Goal: Information Seeking & Learning: Learn about a topic

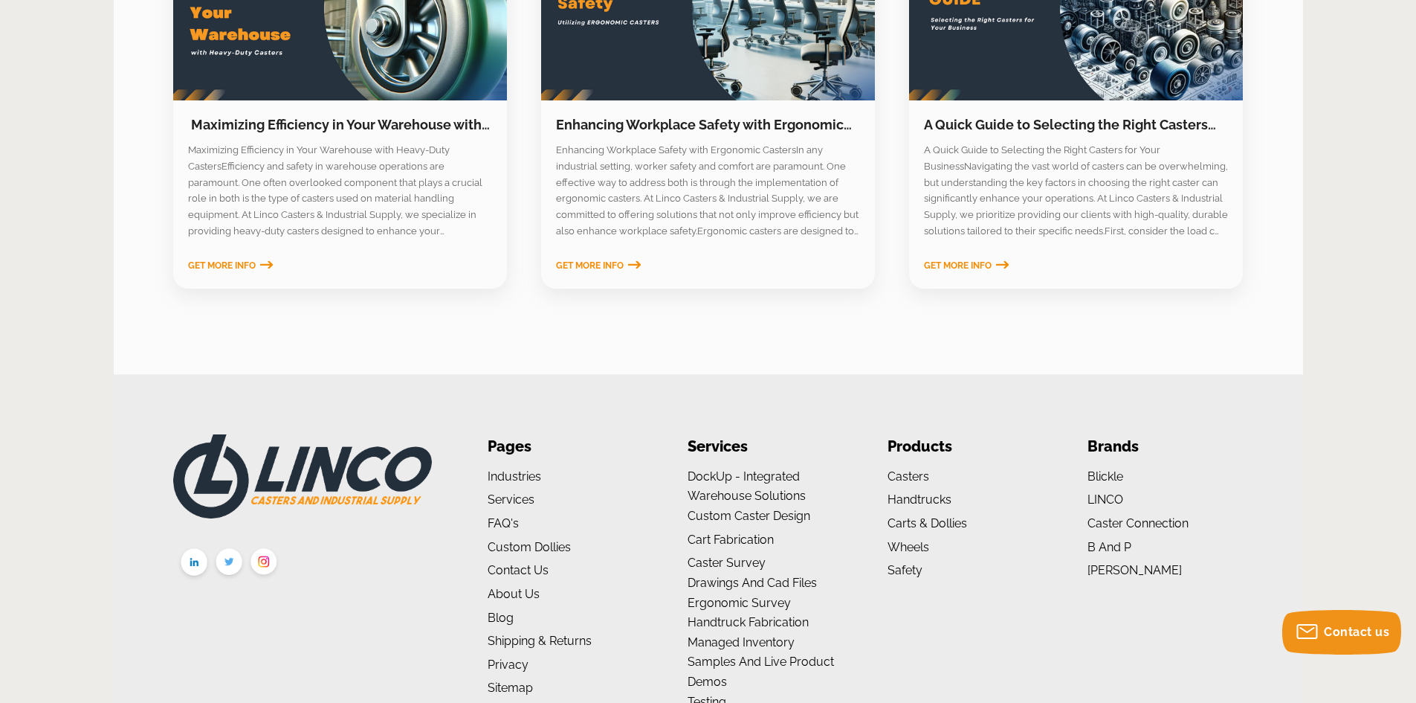
scroll to position [2428, 0]
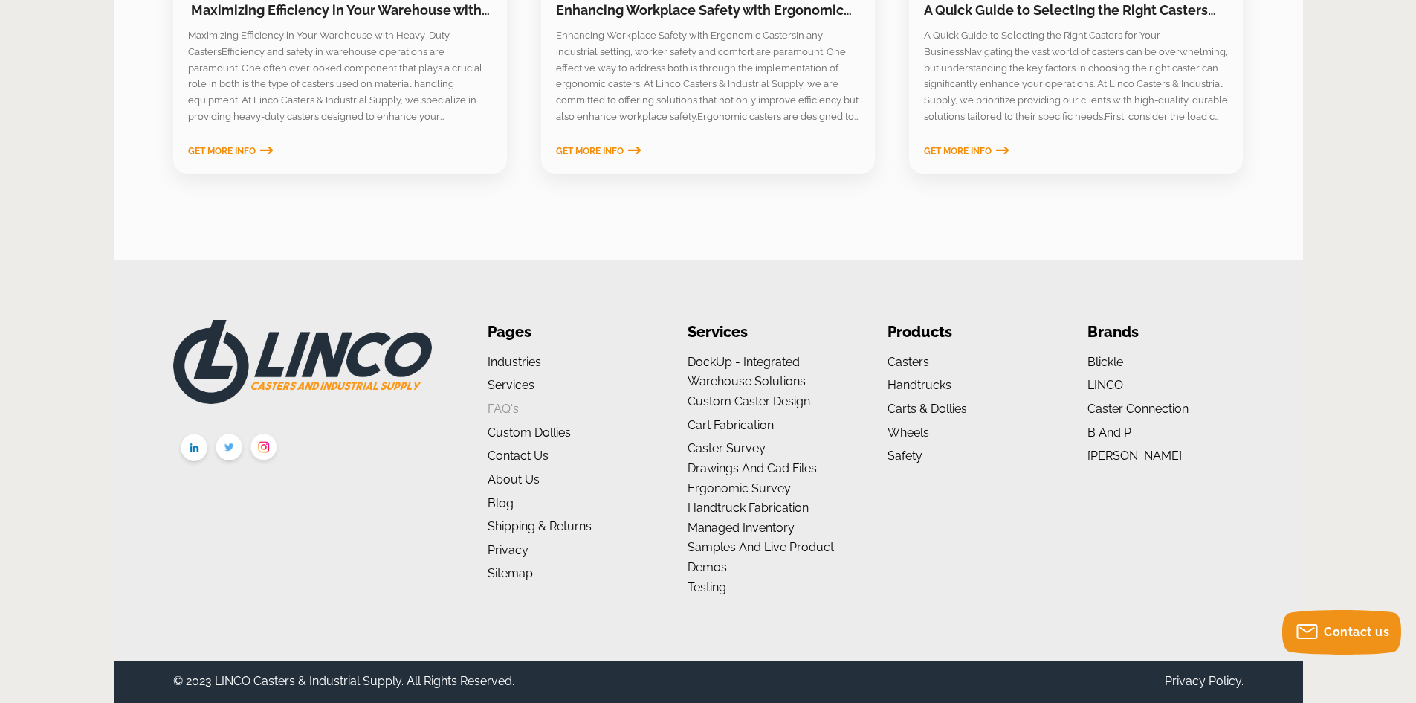
click at [501, 412] on link "FAQ's" at bounding box center [503, 408] width 31 height 14
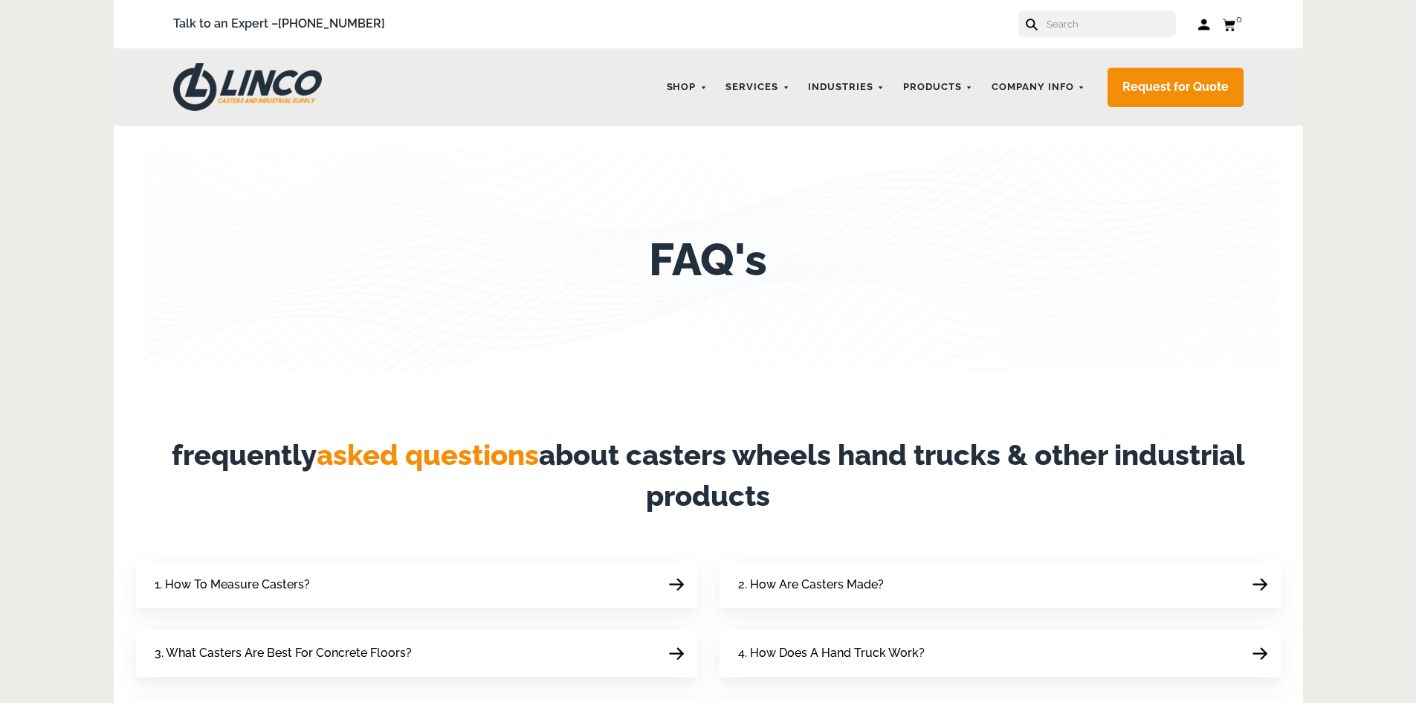
scroll to position [297, 0]
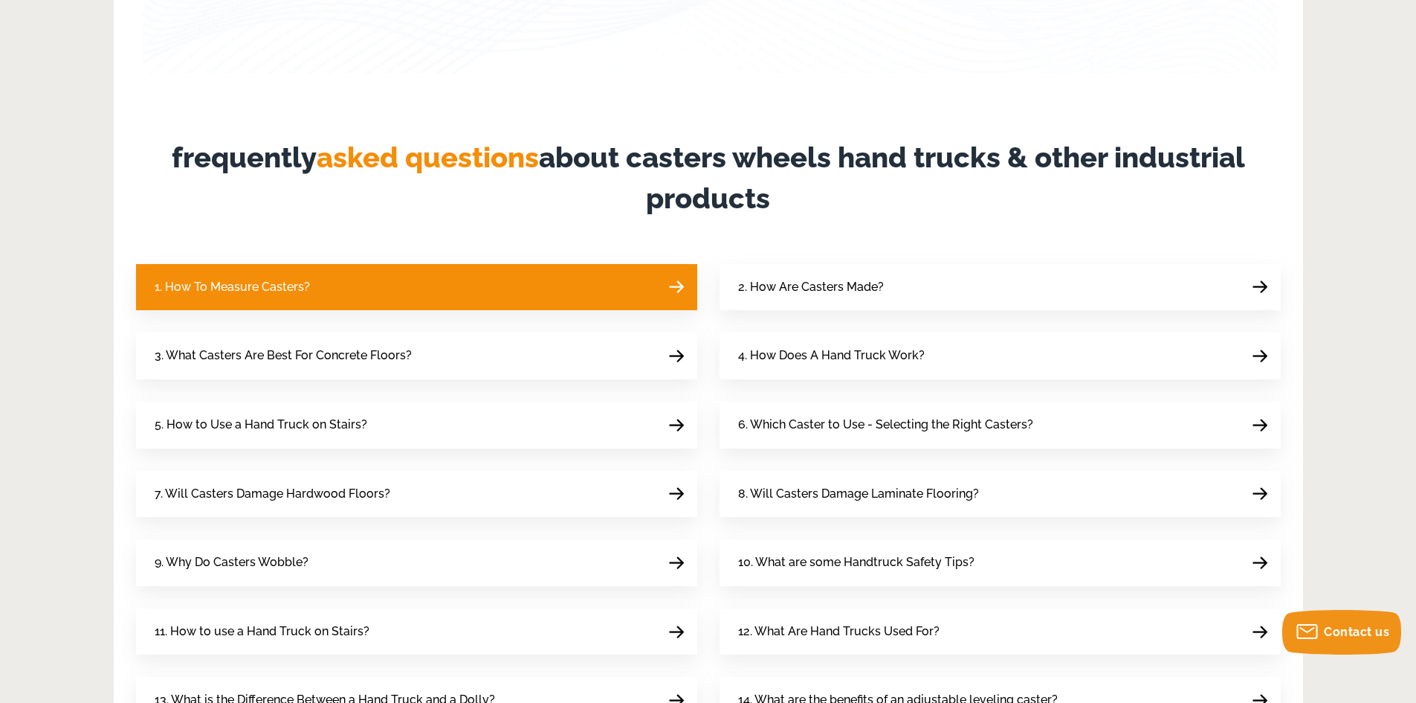
click at [430, 294] on link "1. How To Measure Casters?" at bounding box center [416, 287] width 561 height 47
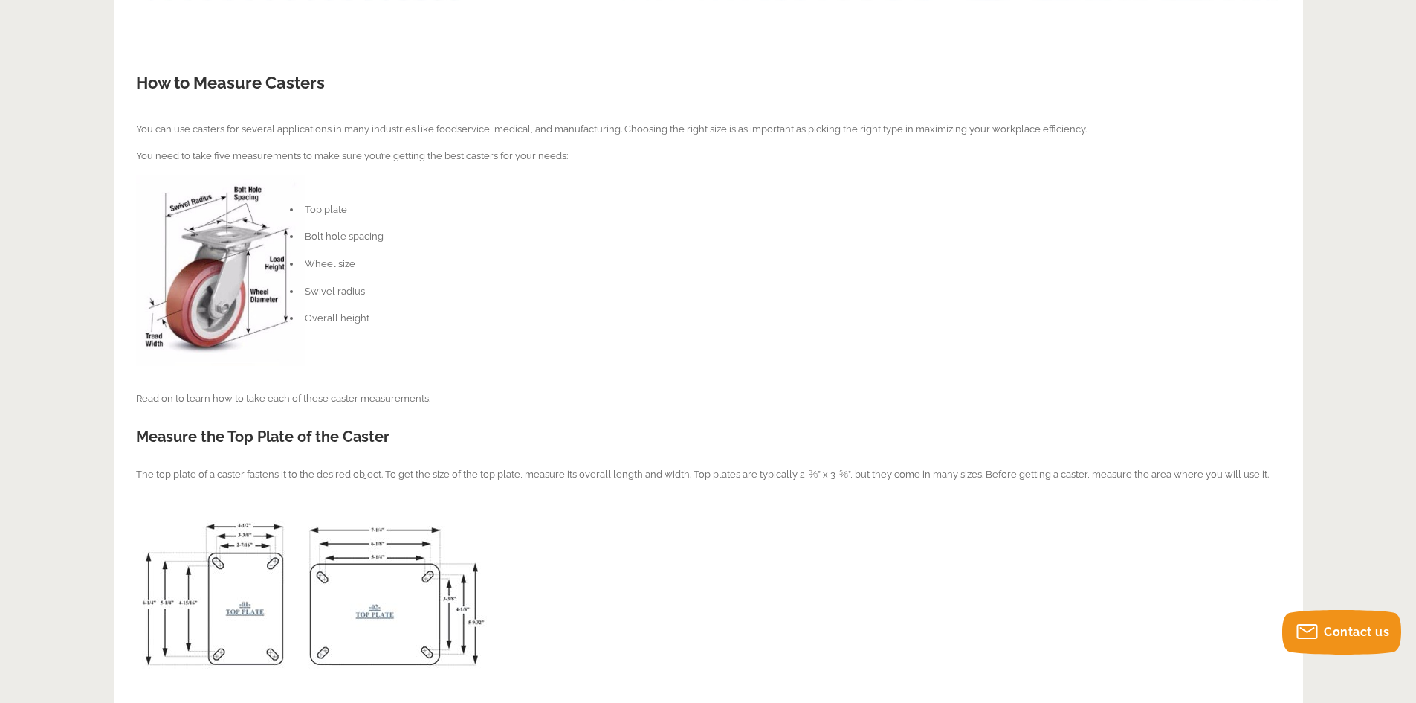
scroll to position [372, 0]
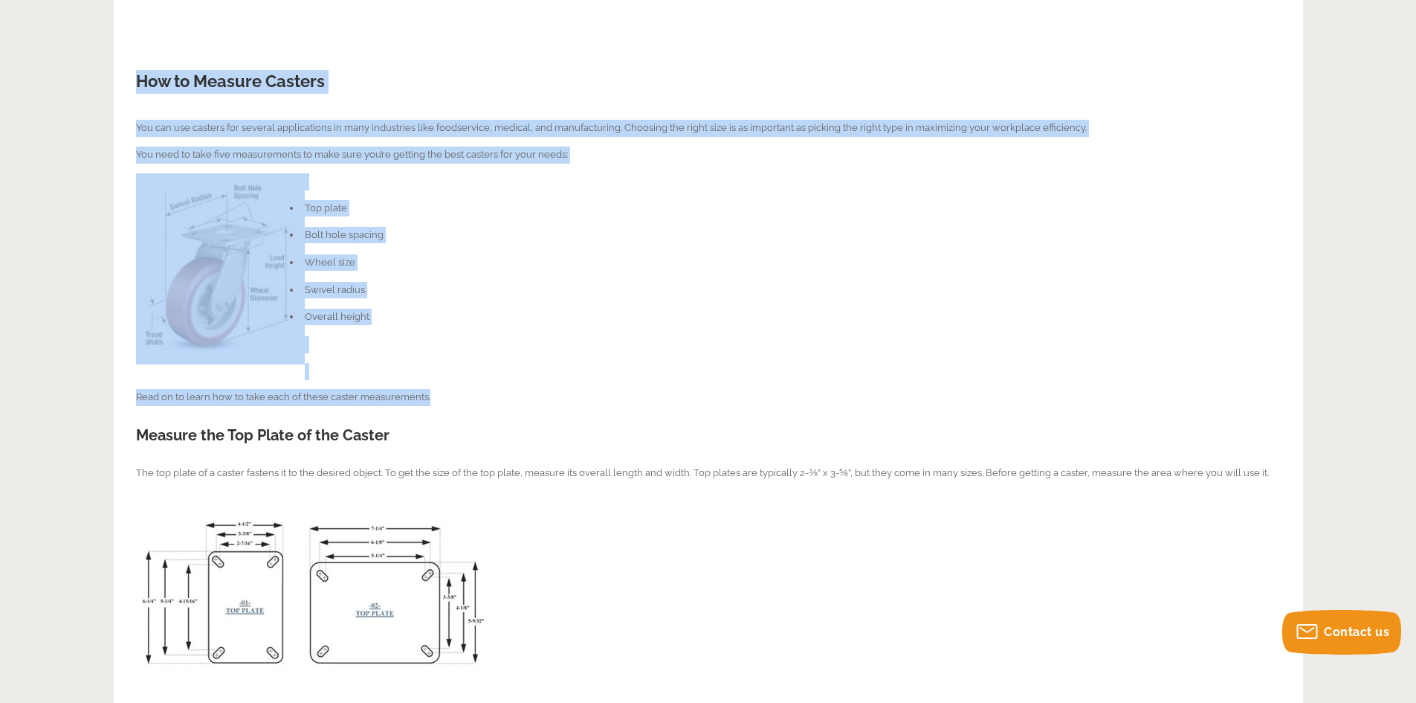
drag, startPoint x: 136, startPoint y: 79, endPoint x: 478, endPoint y: 387, distance: 460.1
click at [478, 387] on div "How to Measure Casters You can use casters for several applications in many ind…" at bounding box center [708, 663] width 1145 height 1283
click at [329, 226] on div "How to Measure Casters You can use casters for several applications in many ind…" at bounding box center [708, 663] width 1145 height 1283
click at [329, 213] on li "Top plate" at bounding box center [719, 208] width 1123 height 16
click at [326, 205] on li "Top plate" at bounding box center [719, 208] width 1123 height 16
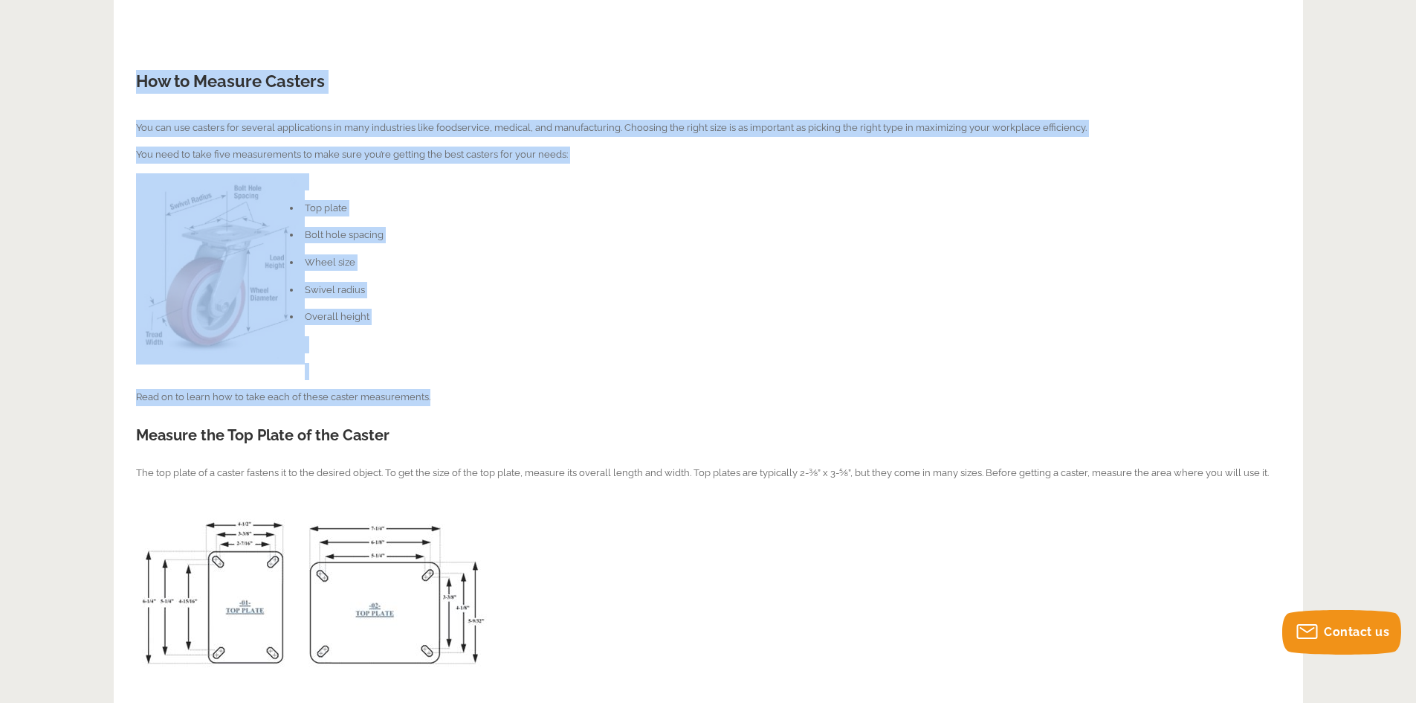
click at [315, 112] on div "How to Measure Casters You can use casters for several applications in many ind…" at bounding box center [708, 663] width 1145 height 1283
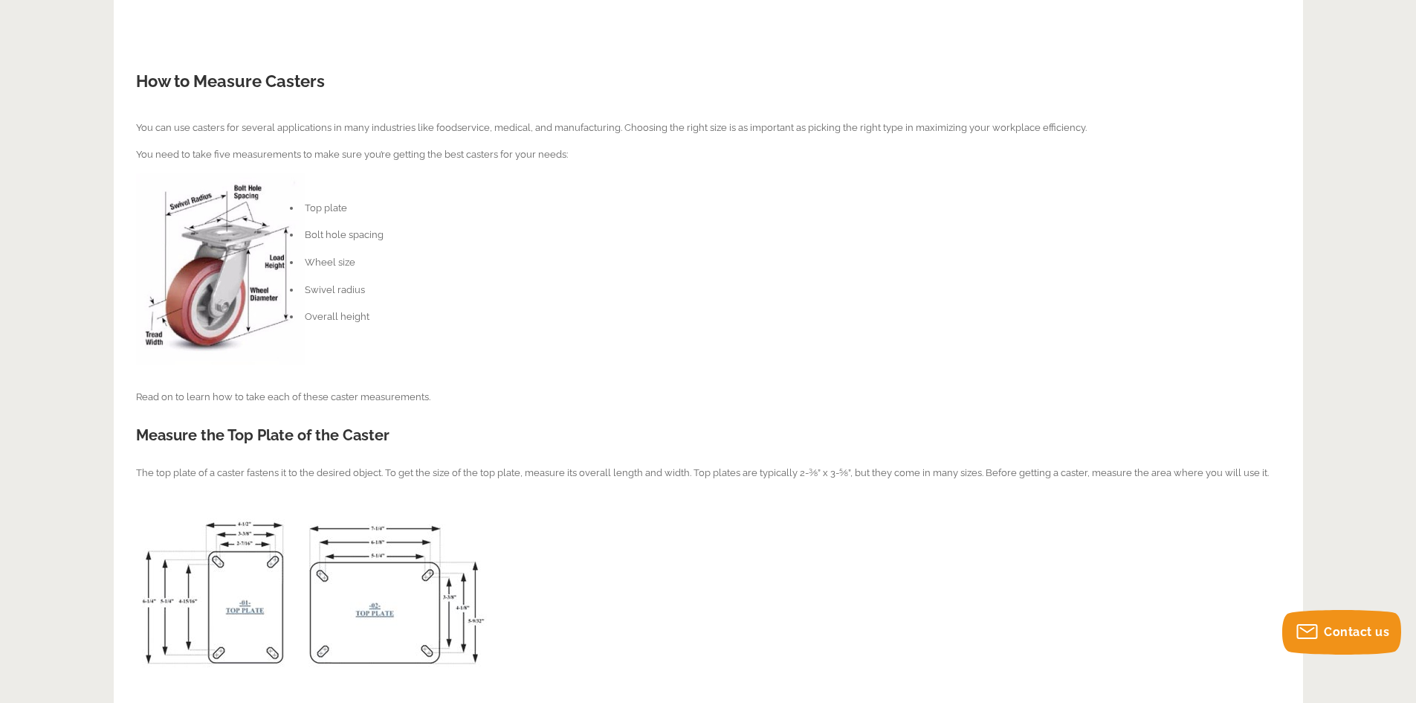
click at [312, 204] on li "Top plate" at bounding box center [719, 208] width 1123 height 16
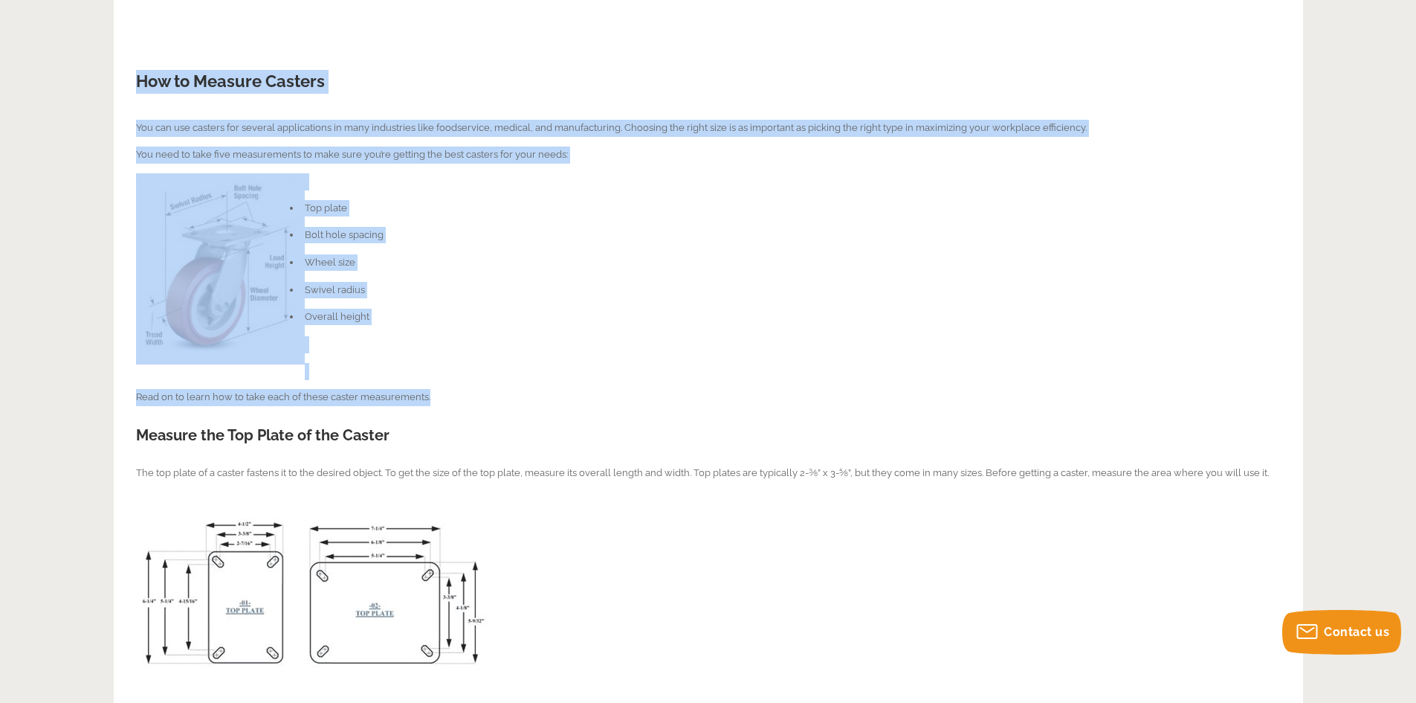
drag, startPoint x: 437, startPoint y: 396, endPoint x: 131, endPoint y: 79, distance: 440.6
click at [131, 79] on div "How To Measure Casters How to Measure Casters You can use casters for several a…" at bounding box center [709, 551] width 1190 height 1594
copy div "How to Measure Casters You can use casters for several applications in many ind…"
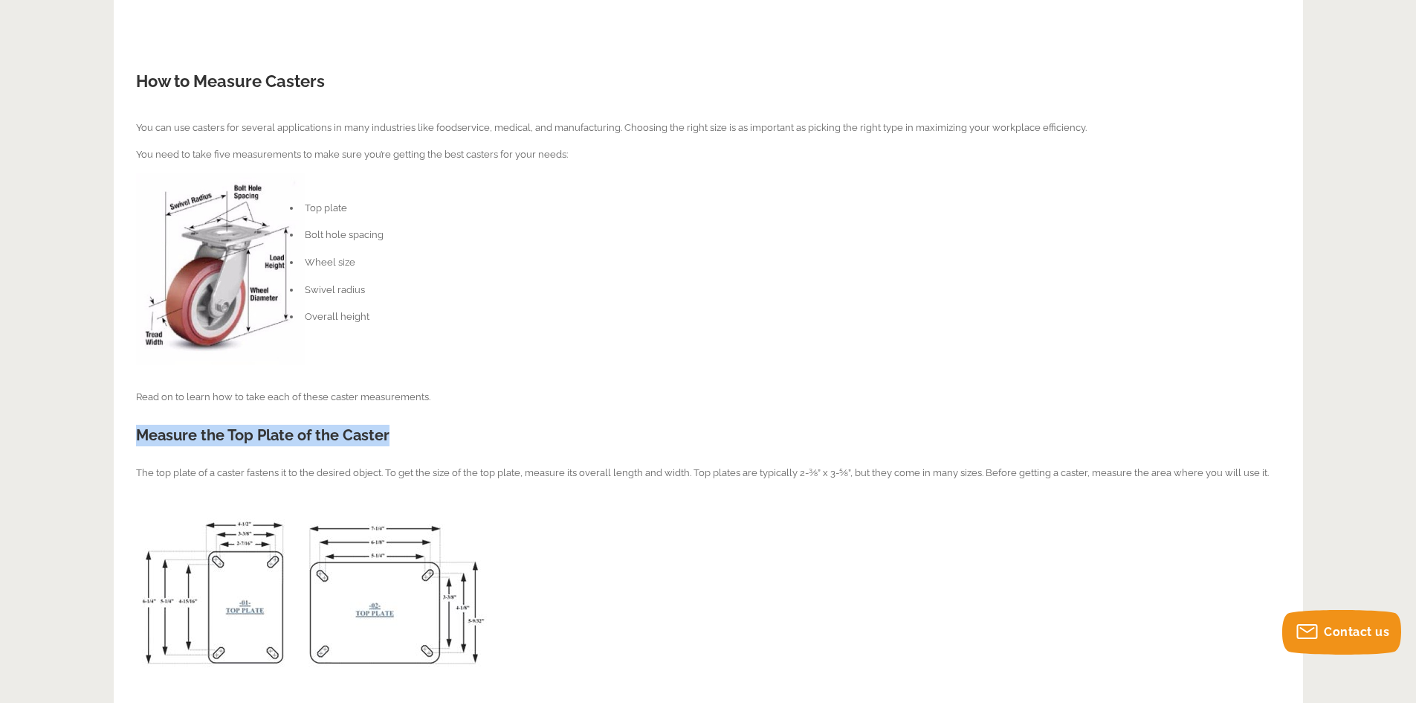
drag, startPoint x: 391, startPoint y: 436, endPoint x: 138, endPoint y: 442, distance: 253.6
click at [138, 442] on h2 "Measure the Top Plate of the Caster" at bounding box center [708, 436] width 1145 height 22
copy h2 "Measure the Top Plate of the Caster"
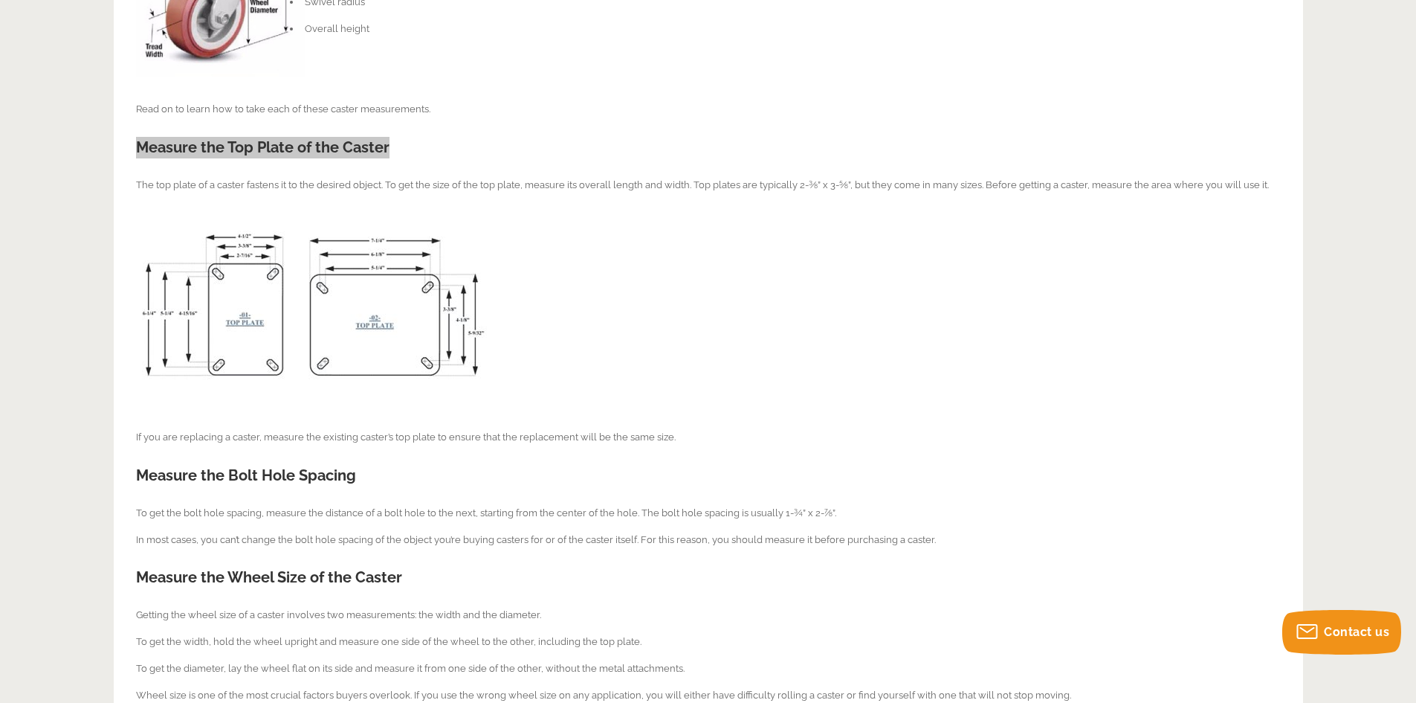
scroll to position [669, 0]
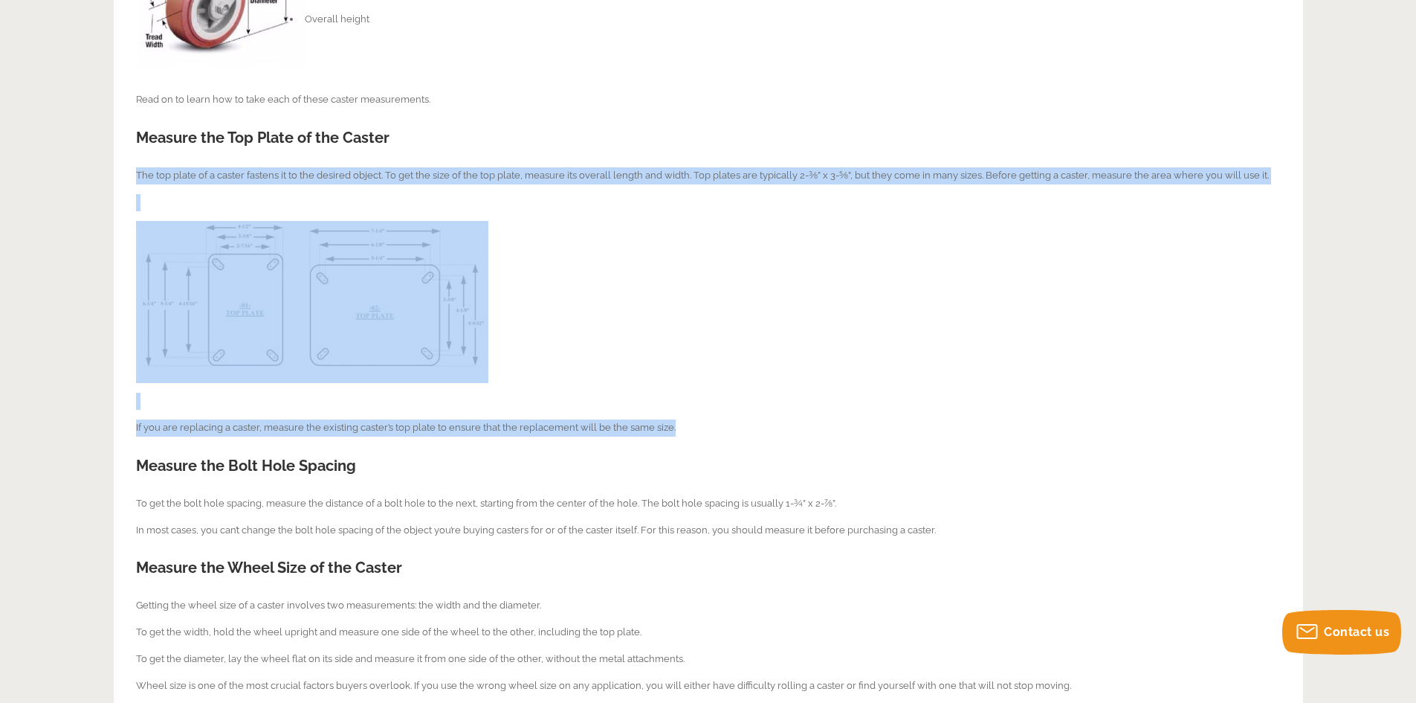
drag, startPoint x: 137, startPoint y: 175, endPoint x: 676, endPoint y: 421, distance: 592.2
click at [676, 421] on div "How to Measure Casters You can use casters for several applications in many ind…" at bounding box center [708, 365] width 1145 height 1283
copy div "The top plate of a caster fastens it to the desired object. To get the size of …"
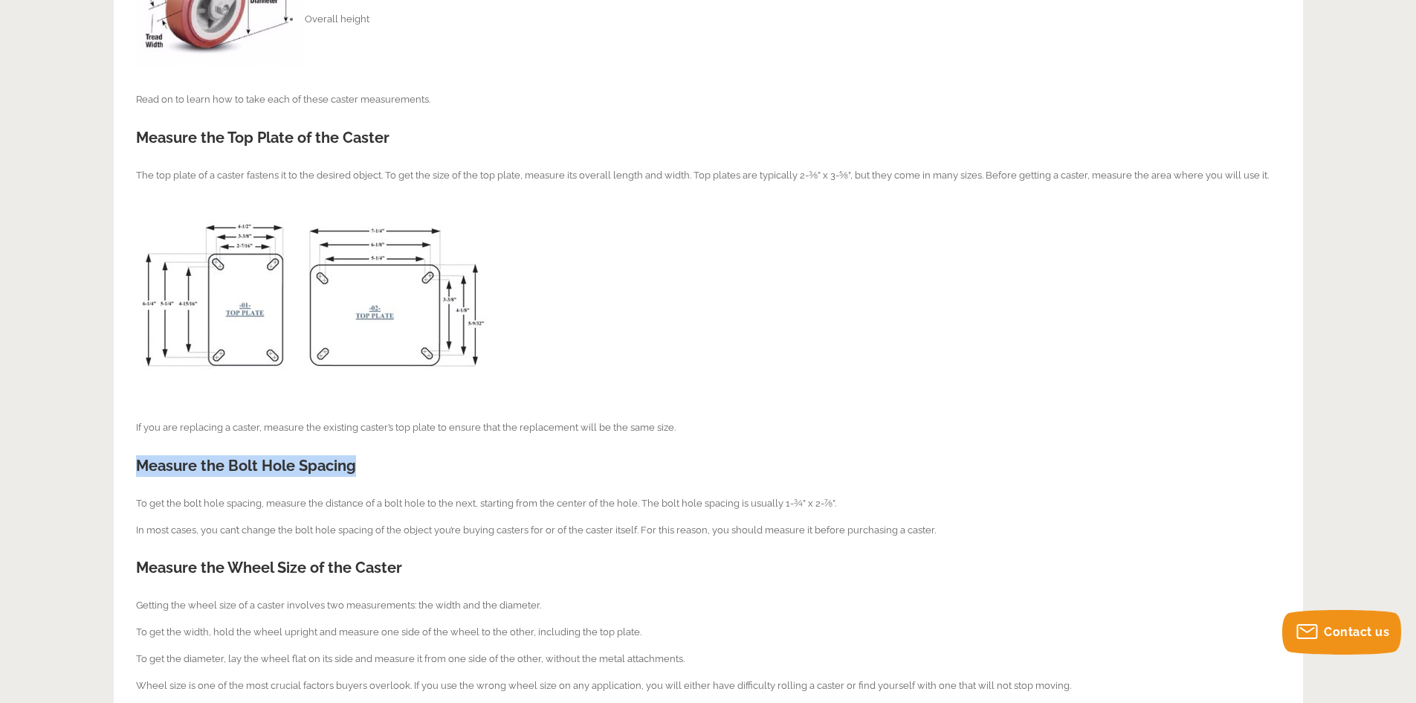
drag, startPoint x: 355, startPoint y: 468, endPoint x: 139, endPoint y: 470, distance: 215.6
click at [139, 470] on span "Measure the Bolt Hole Spacing" at bounding box center [246, 465] width 220 height 18
copy span "Measure the Bolt Hole Spacing"
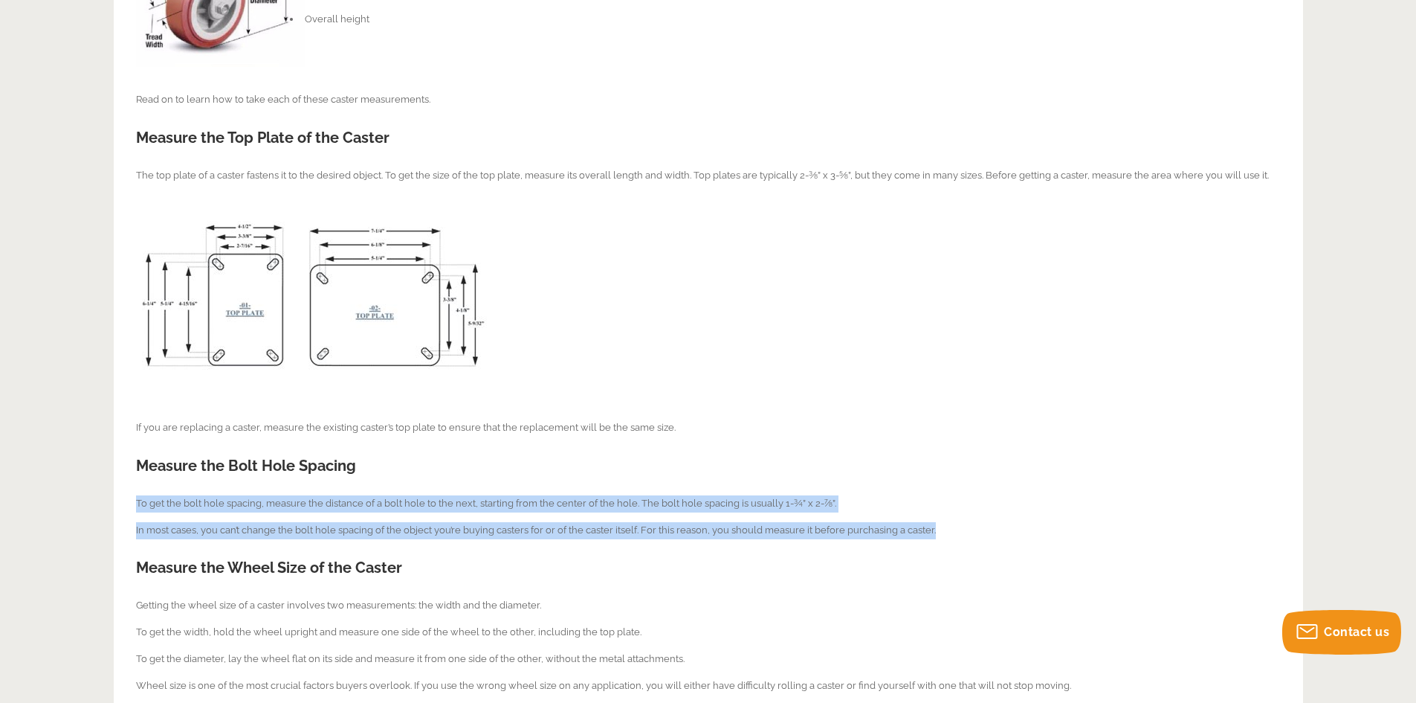
drag, startPoint x: 137, startPoint y: 502, endPoint x: 948, endPoint y: 532, distance: 811.7
click at [948, 532] on div "How to Measure Casters You can use casters for several applications in many ind…" at bounding box center [708, 365] width 1145 height 1283
copy div "To get the bolt hole spacing, measure the distance of a bolt hole to the next, …"
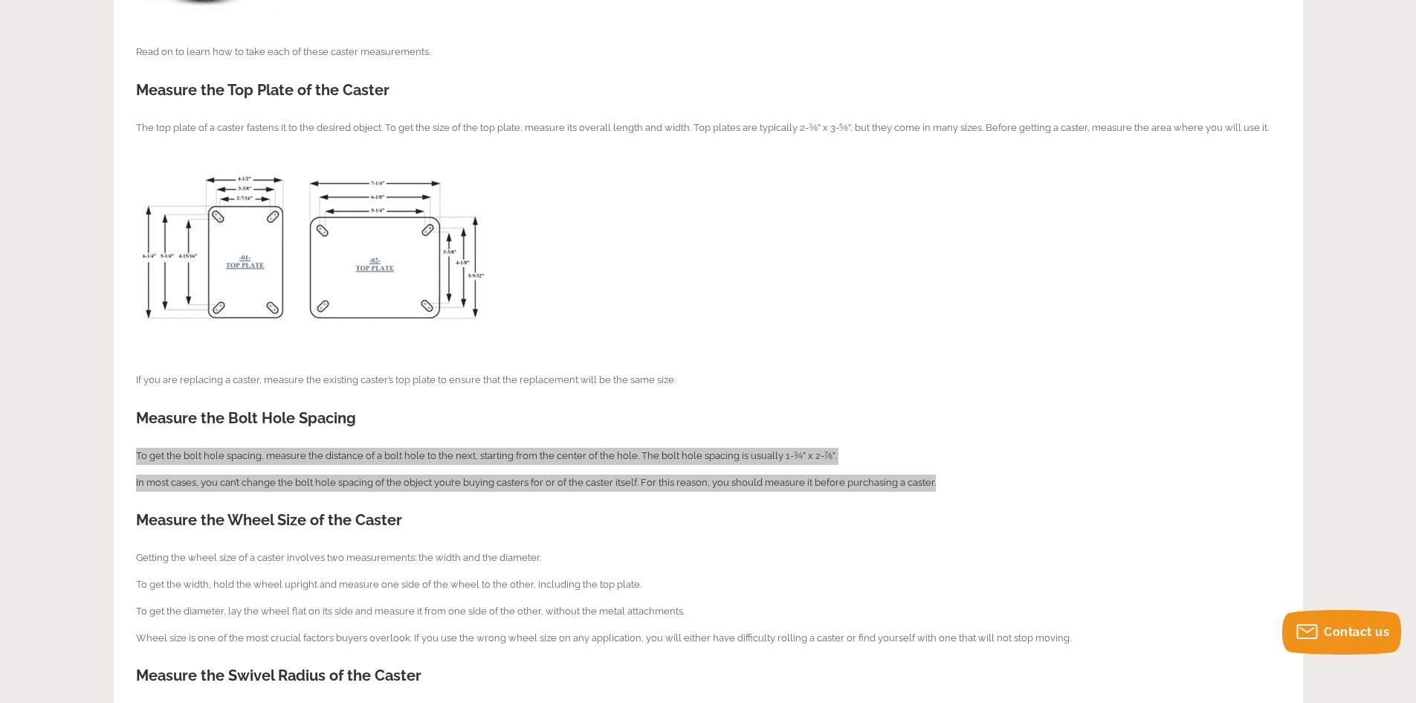
scroll to position [892, 0]
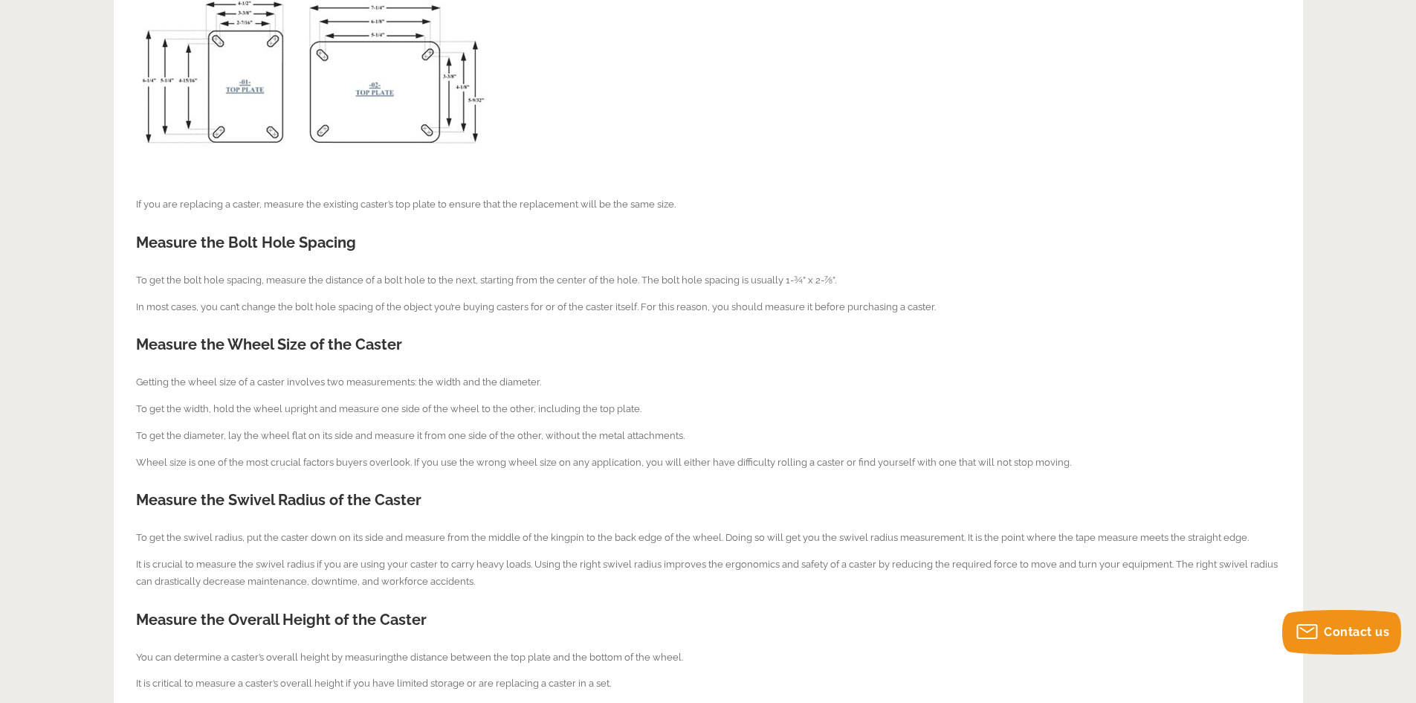
click at [235, 348] on span "Measure the Wheel Size of the Caster" at bounding box center [269, 344] width 266 height 18
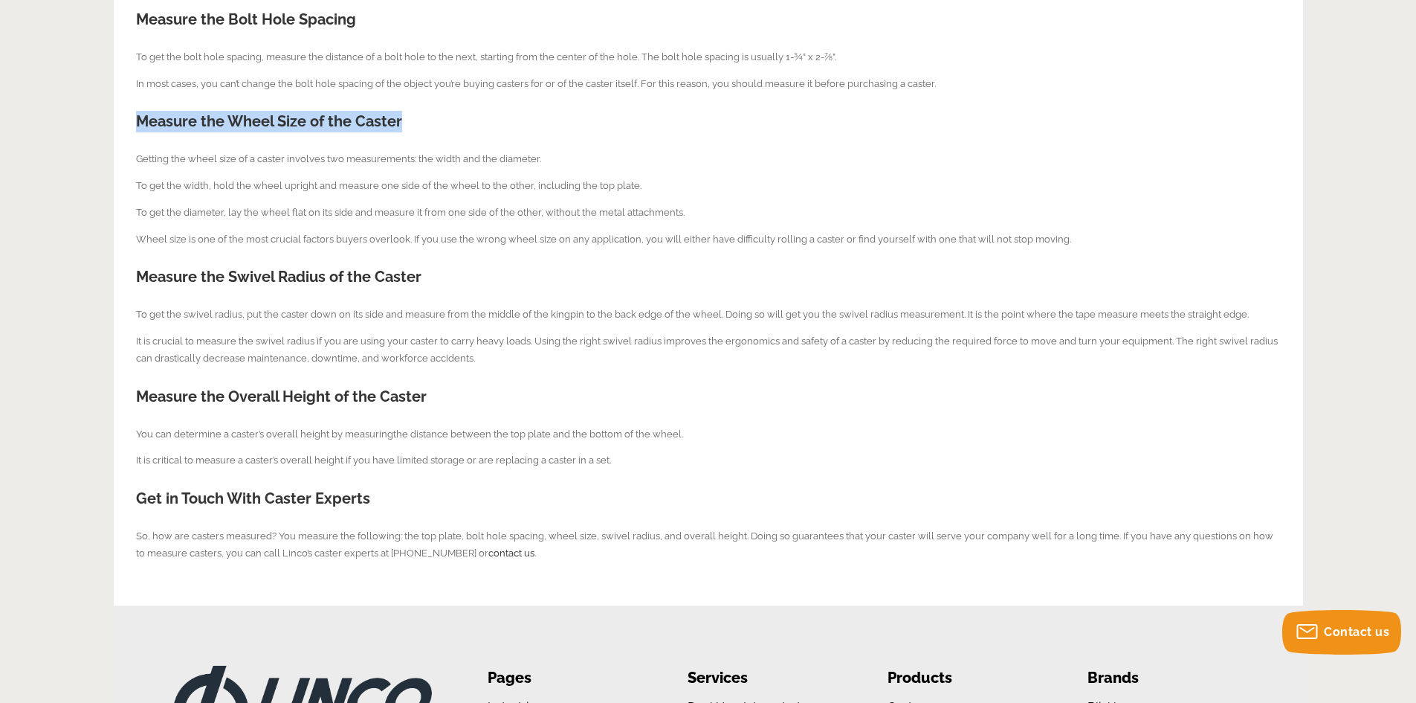
scroll to position [1041, 0]
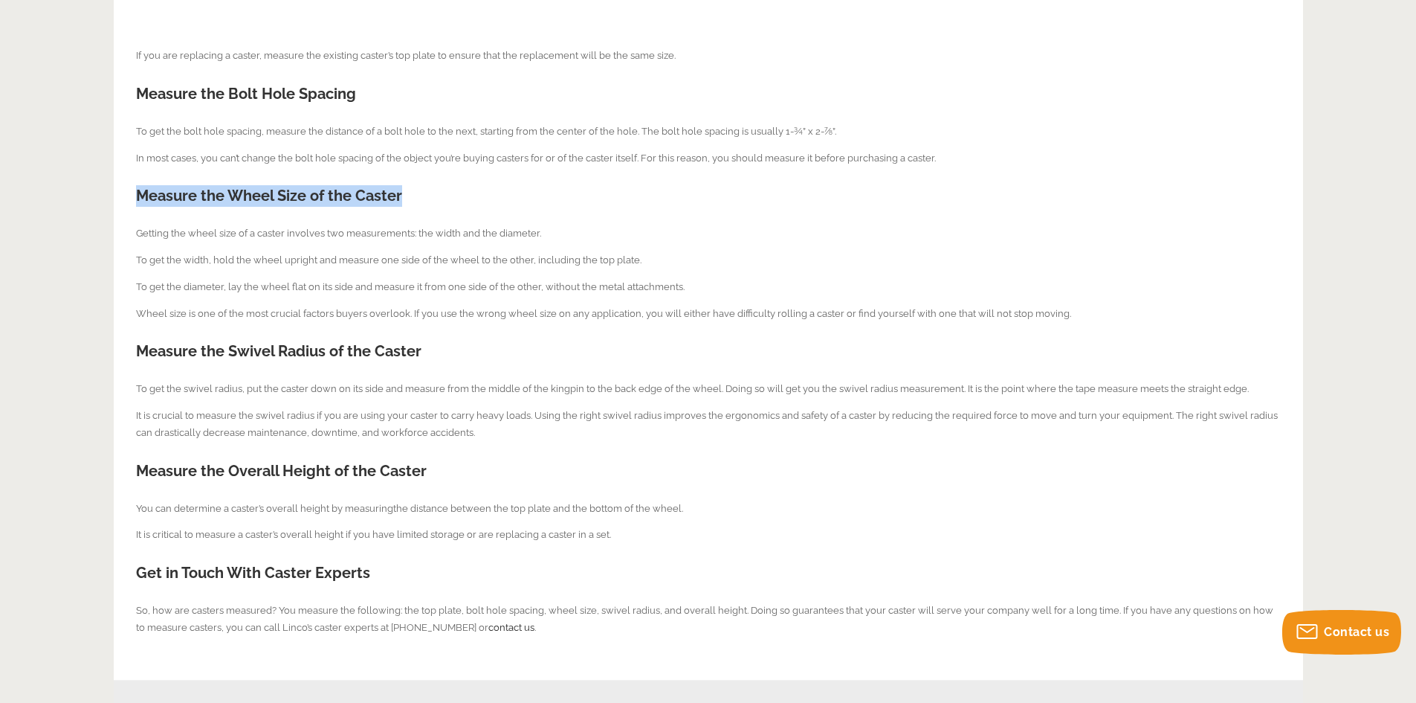
copy div "Measure the Wheel Size of the Caster"
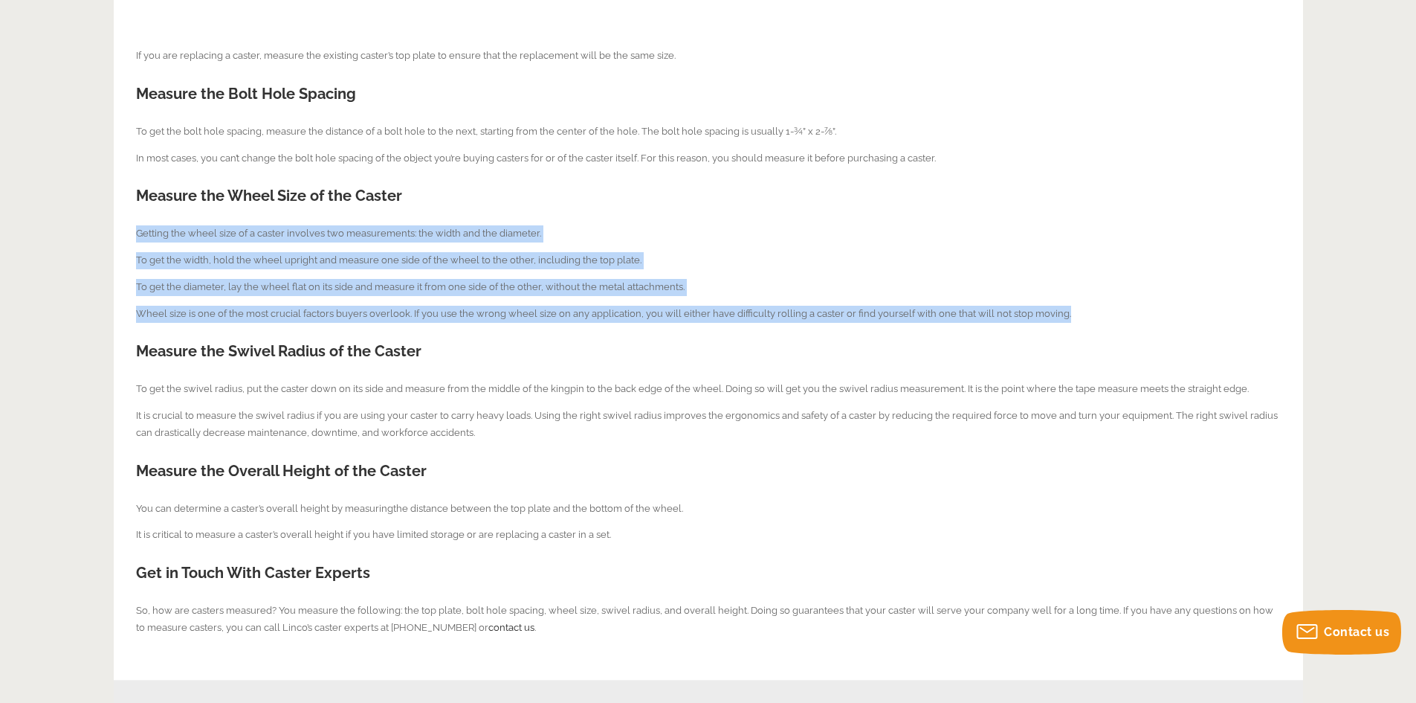
drag, startPoint x: 136, startPoint y: 233, endPoint x: 1083, endPoint y: 306, distance: 950.0
copy div "Getting the wheel size of a caster involves two measurements: the width and the…"
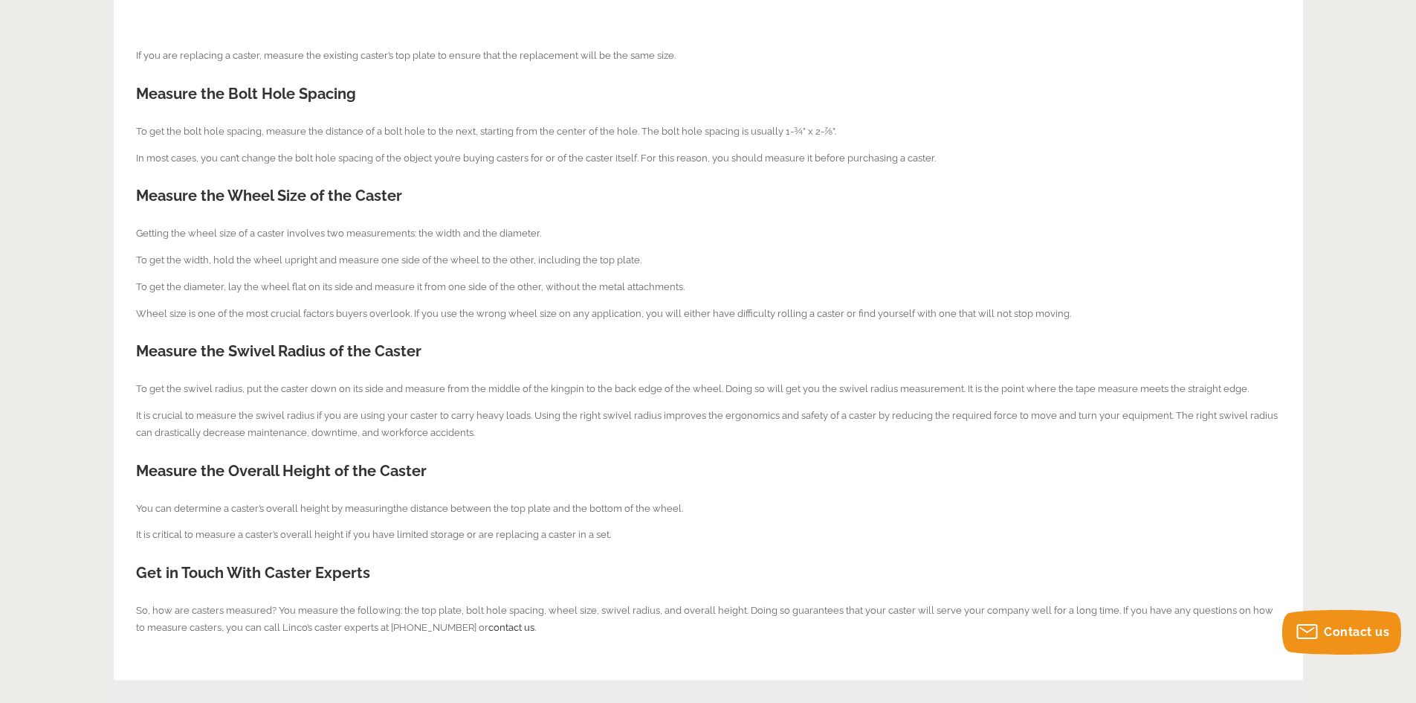
click at [172, 357] on span "Measure the Swivel Radius of the Caster" at bounding box center [278, 351] width 285 height 18
copy div "Measure the Swivel Radius of the Caster"
click at [440, 435] on span "It is crucial to measure the swivel radius if you are using your caster to carr…" at bounding box center [707, 424] width 1142 height 28
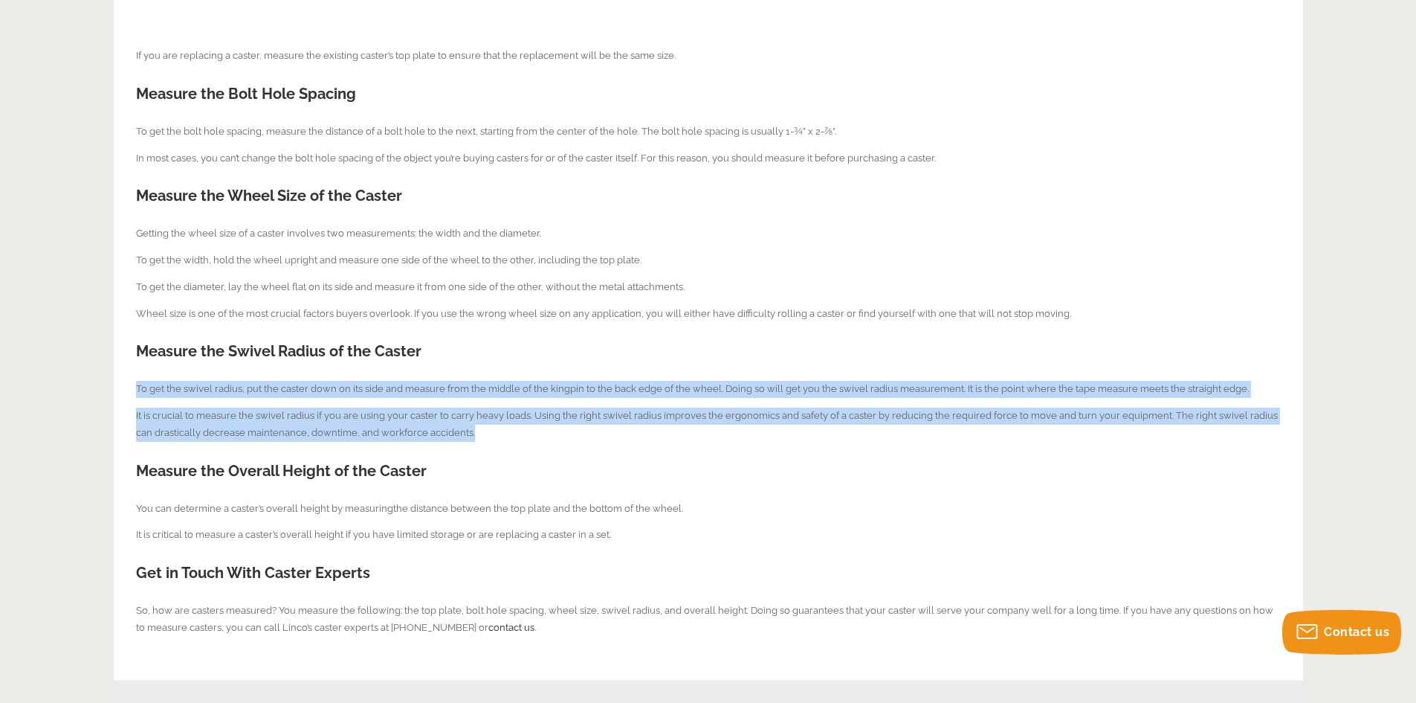
drag, startPoint x: 454, startPoint y: 433, endPoint x: 137, endPoint y: 390, distance: 319.6
copy div "To get the swivel radius, put the caster down on its side and measure from the …"
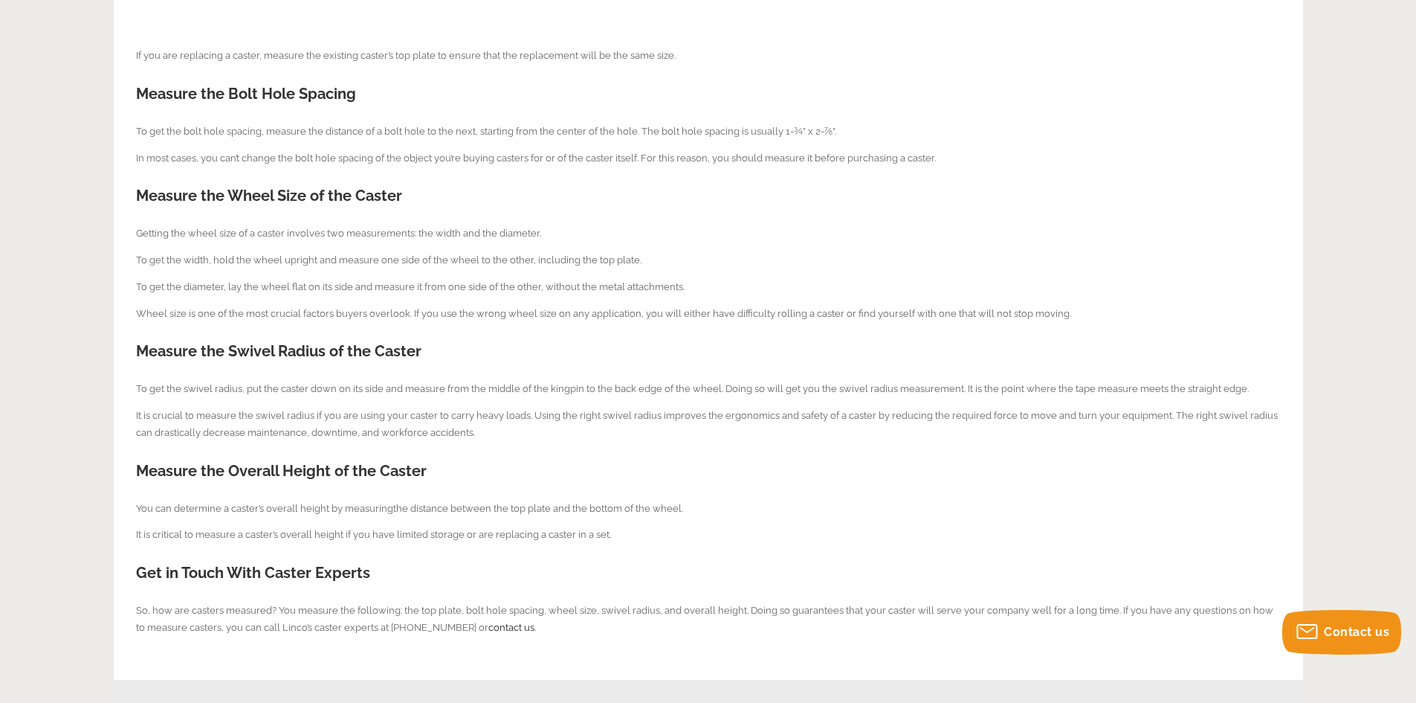
click at [172, 474] on span "Measure the Overall Height of the Caster" at bounding box center [281, 471] width 291 height 18
drag, startPoint x: 138, startPoint y: 470, endPoint x: 430, endPoint y: 472, distance: 292.9
click at [430, 472] on h2 "Measure the Overall Height of the Caster" at bounding box center [708, 471] width 1145 height 22
copy span "Measure the Overall Height of the Caster"
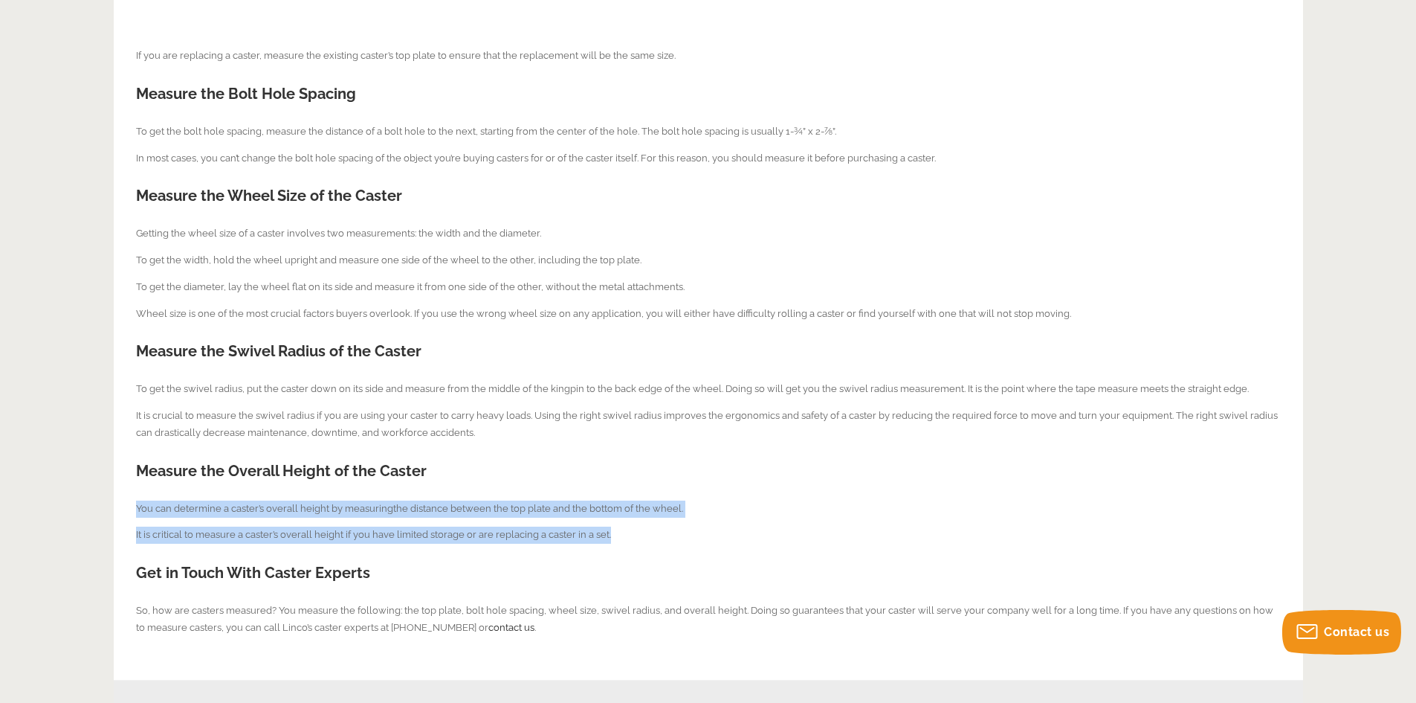
drag, startPoint x: 137, startPoint y: 509, endPoint x: 616, endPoint y: 521, distance: 479.0
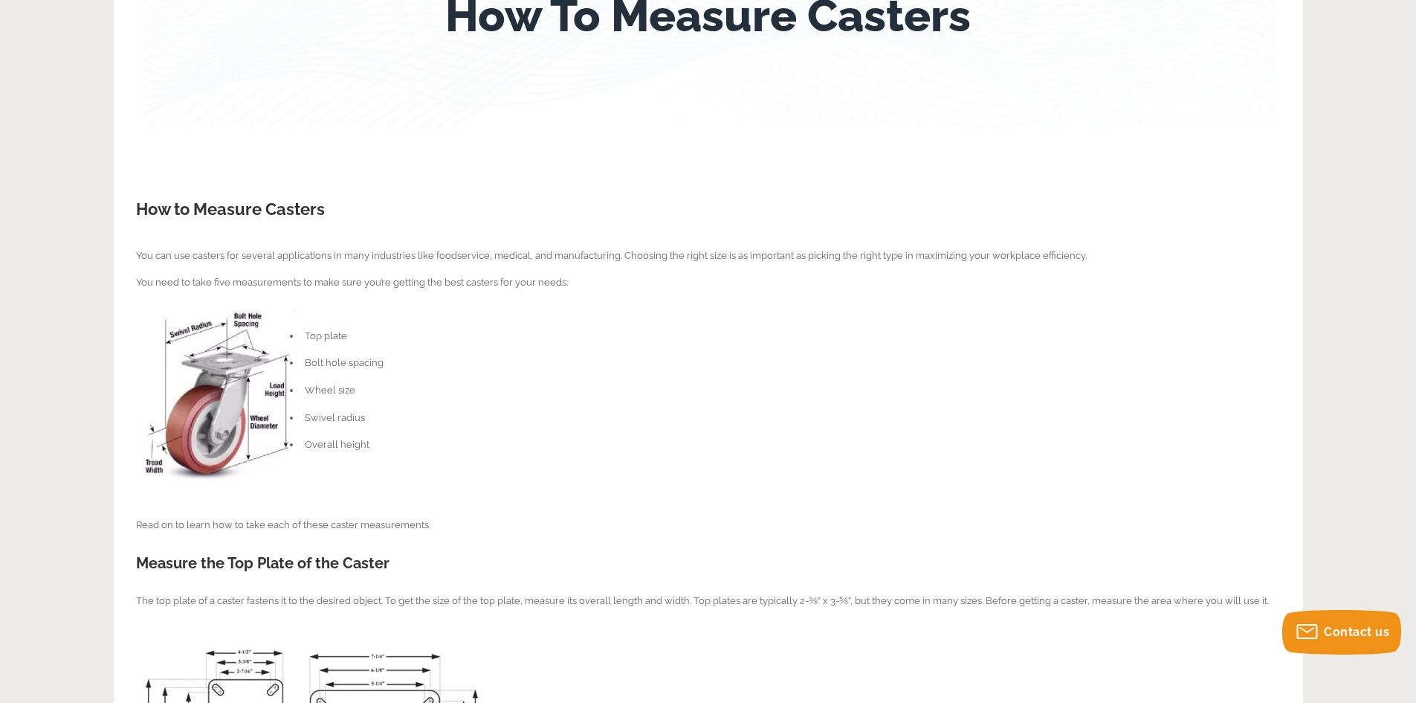
scroll to position [74, 0]
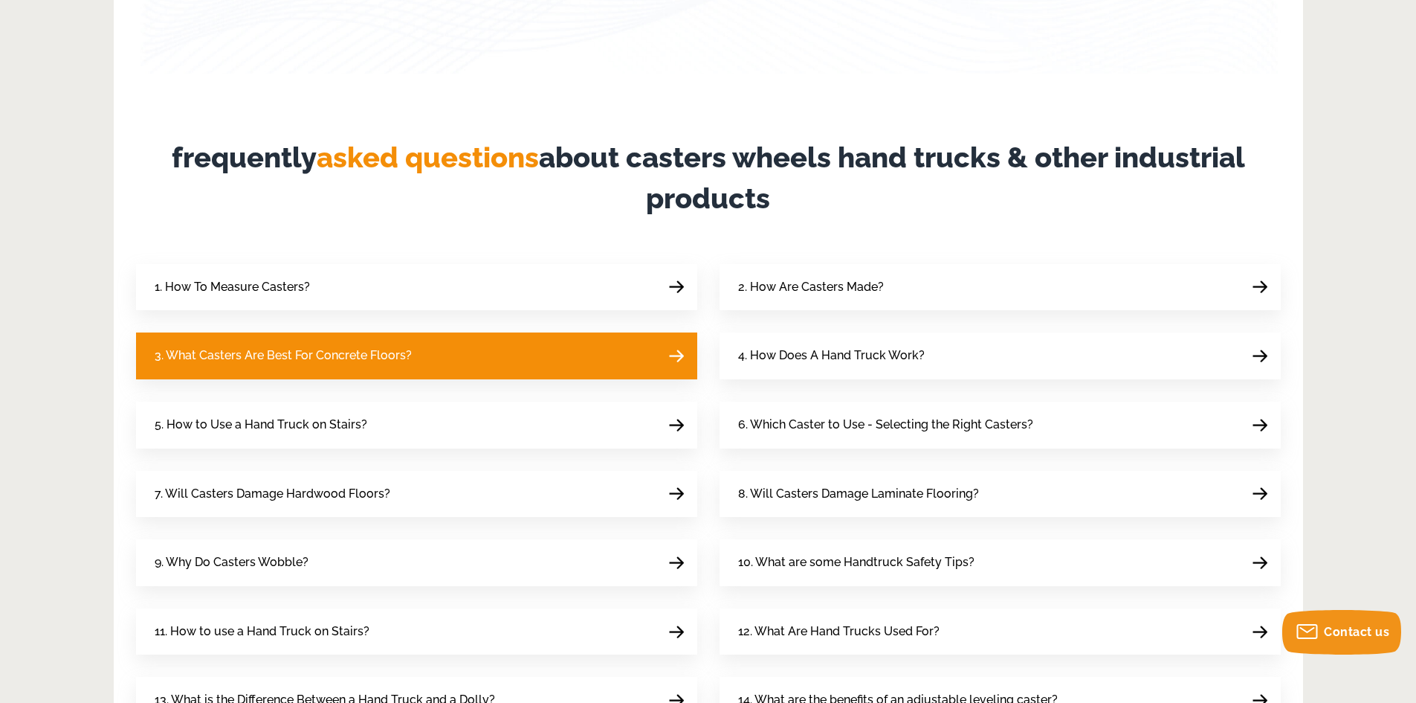
click at [376, 356] on span "3. What Casters Are Best For Concrete Floors?" at bounding box center [283, 356] width 257 height 20
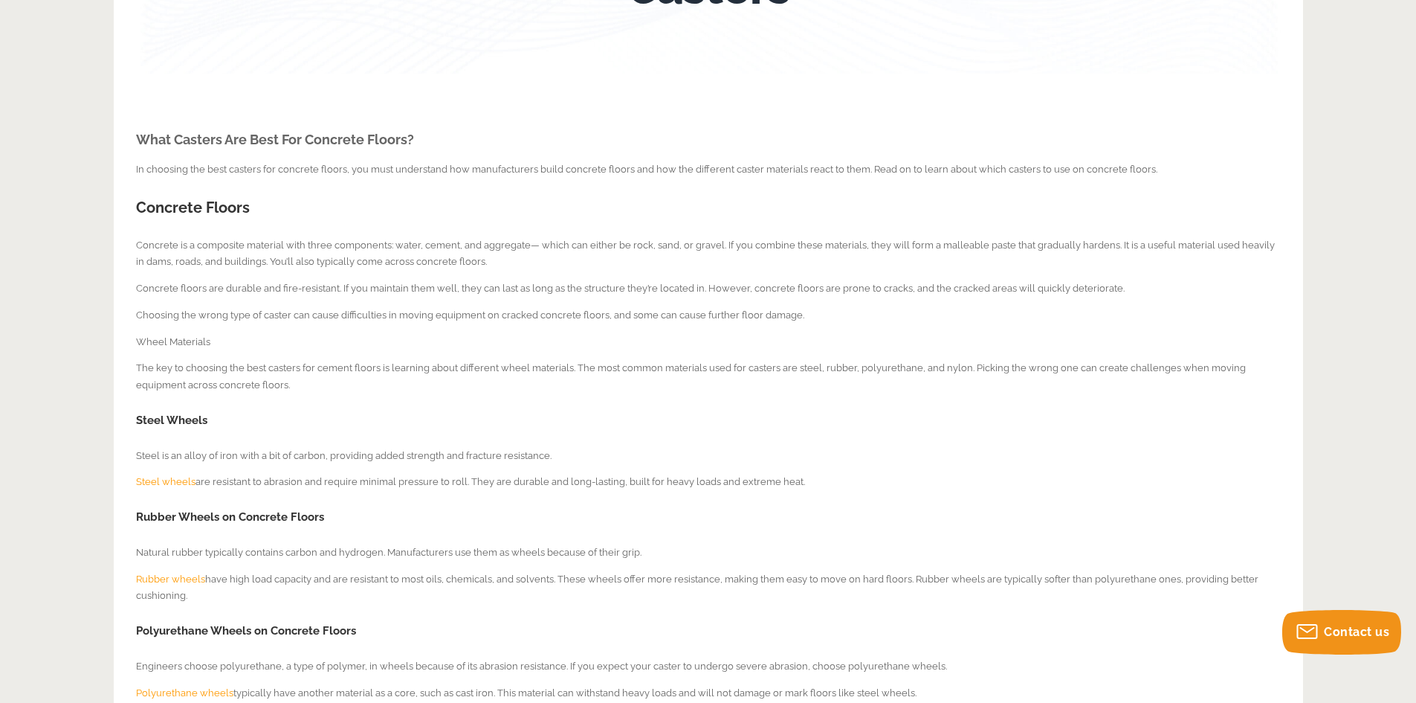
scroll to position [223, 0]
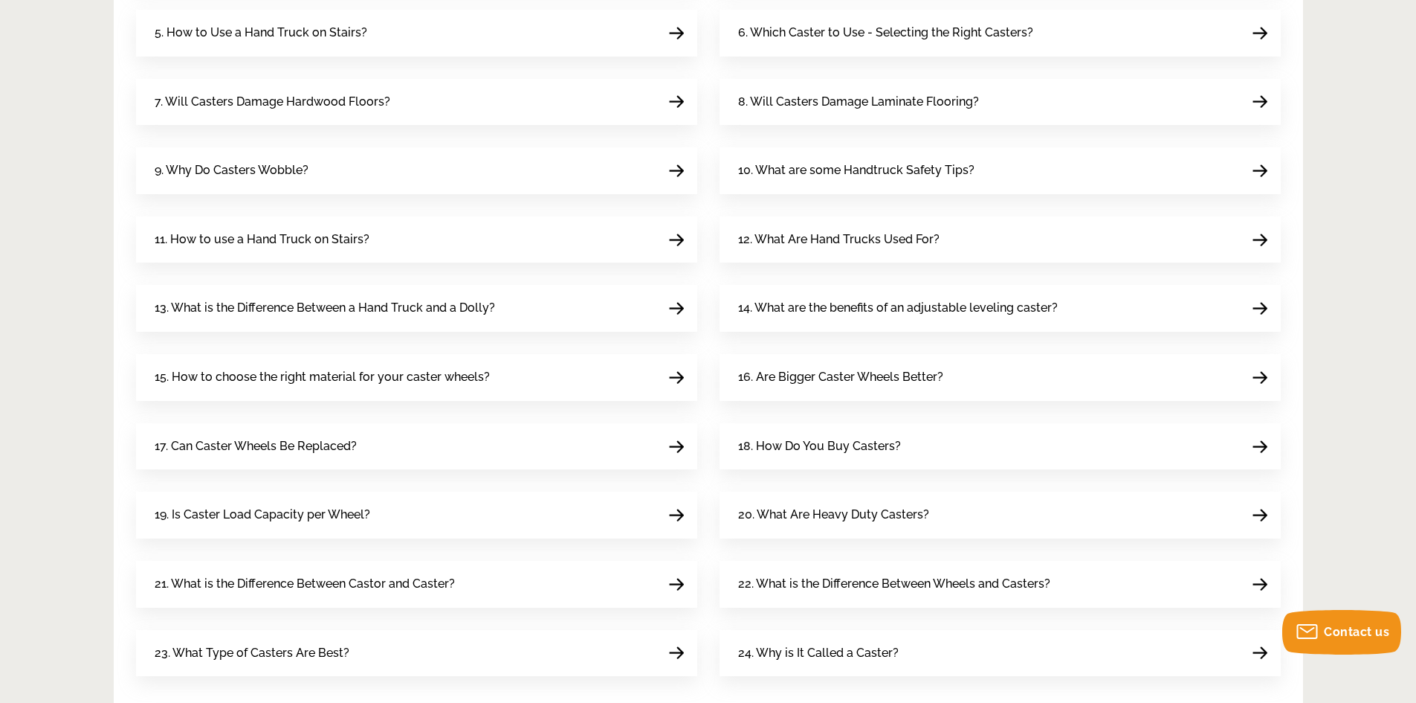
scroll to position [446, 0]
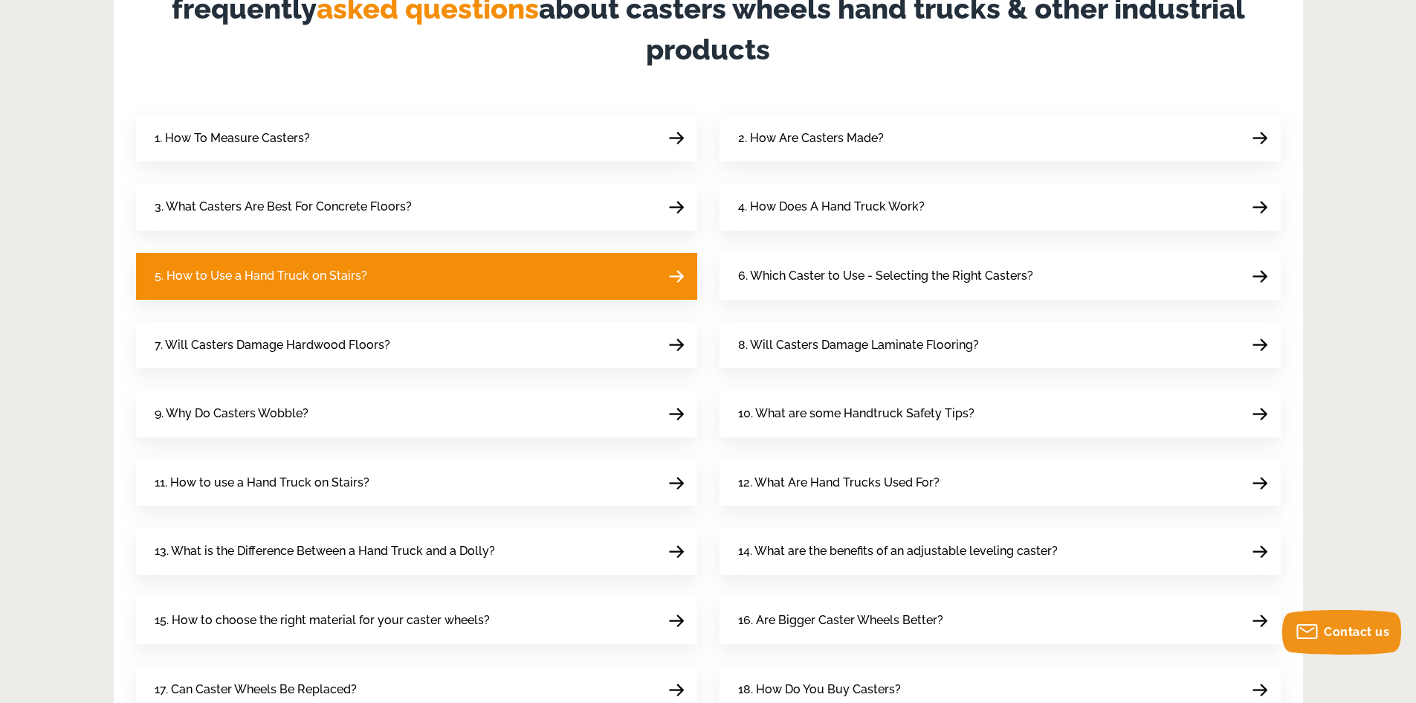
click at [294, 268] on span "5. How to Use a Hand Truck on Stairs?" at bounding box center [261, 276] width 213 height 20
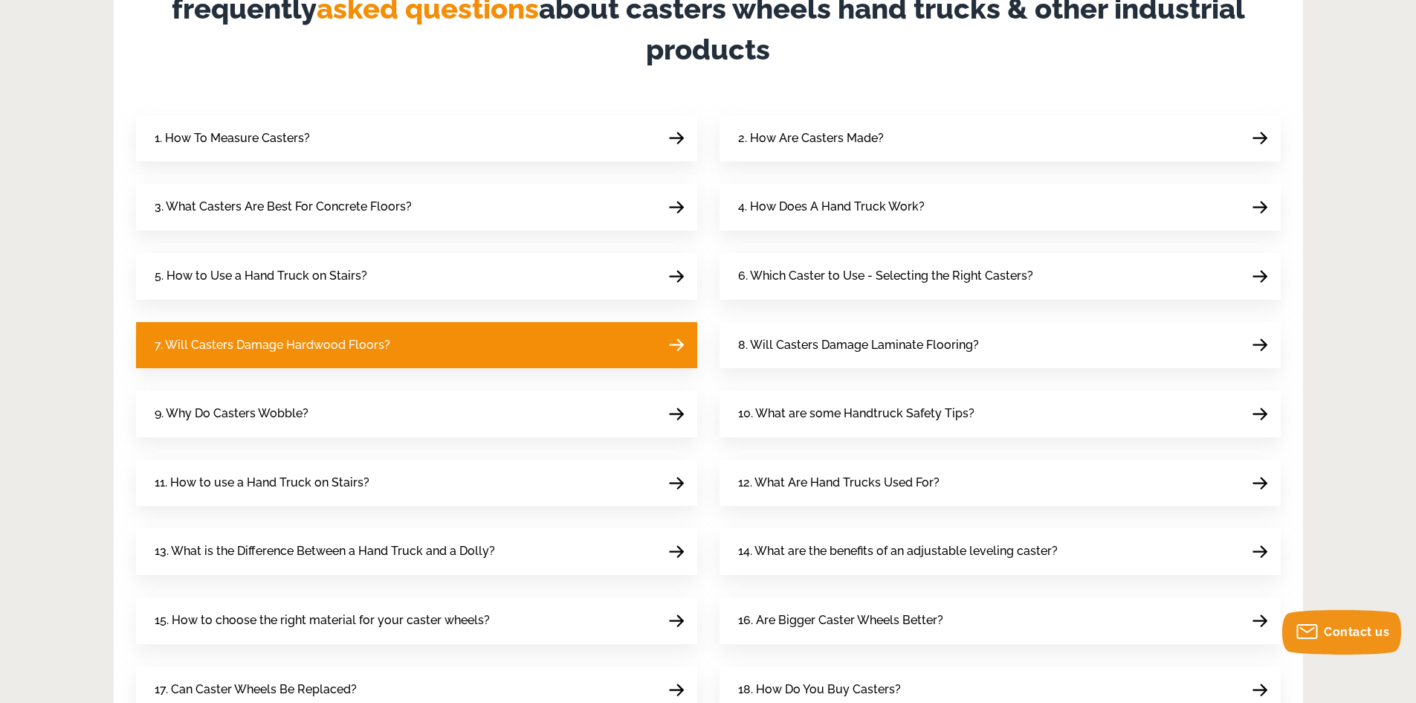
click at [307, 333] on link "7. Will Casters Damage Hardwood Floors?" at bounding box center [416, 345] width 561 height 47
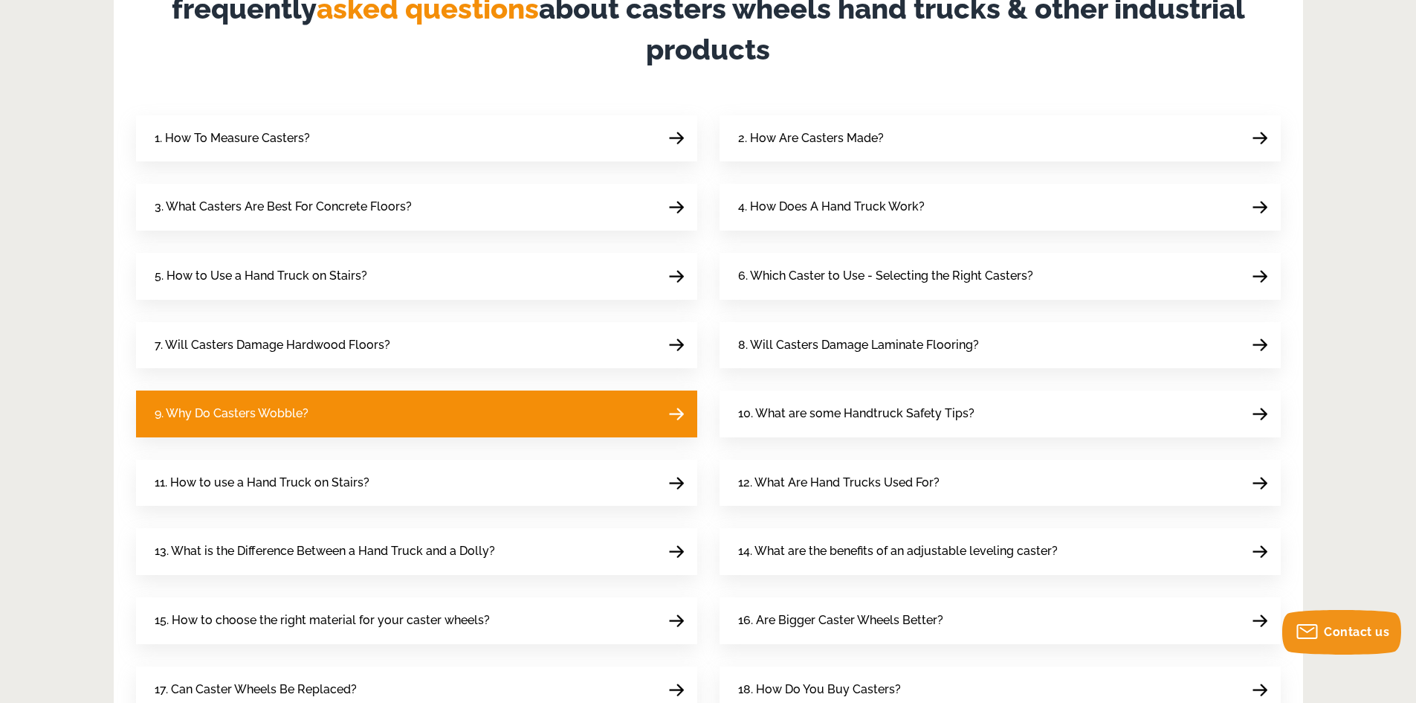
click at [317, 414] on link "9. Why Do Casters Wobble?" at bounding box center [416, 413] width 561 height 47
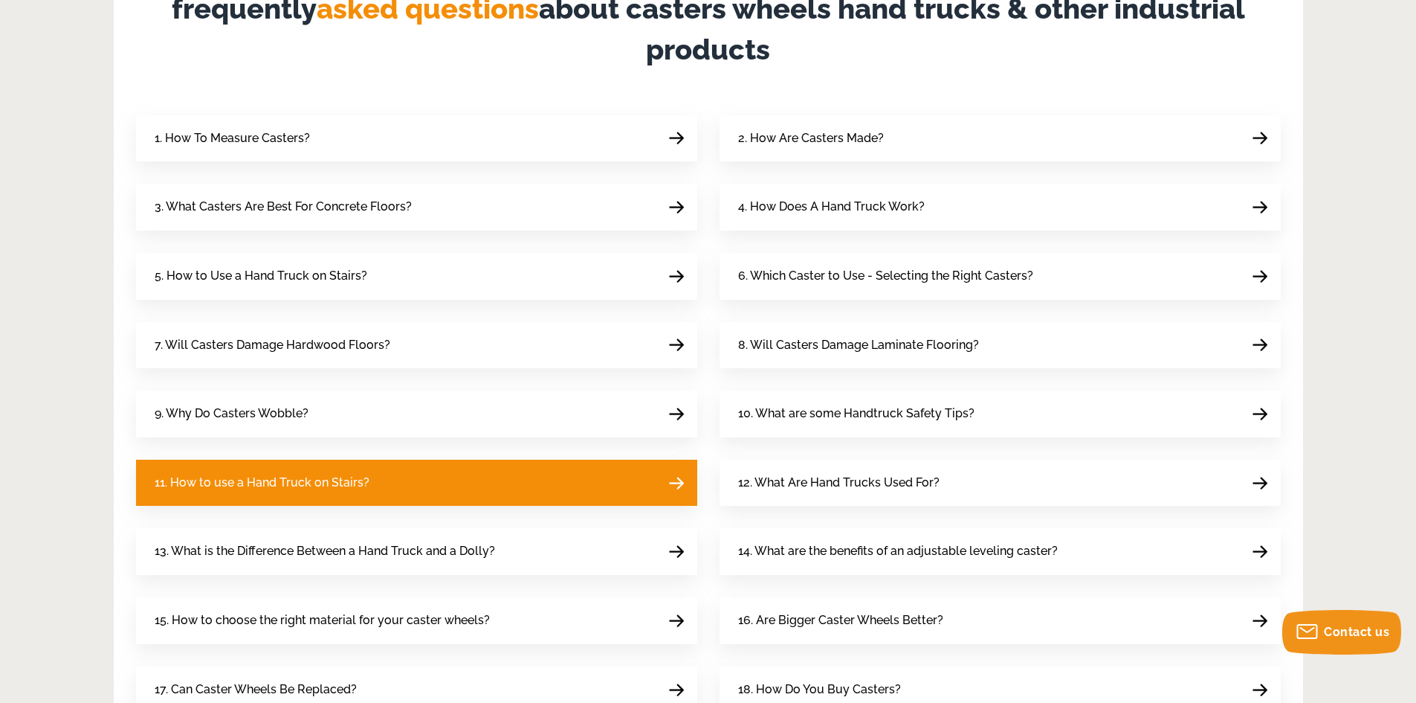
click at [322, 488] on span "11. How to use a Hand Truck on Stairs?" at bounding box center [262, 483] width 215 height 20
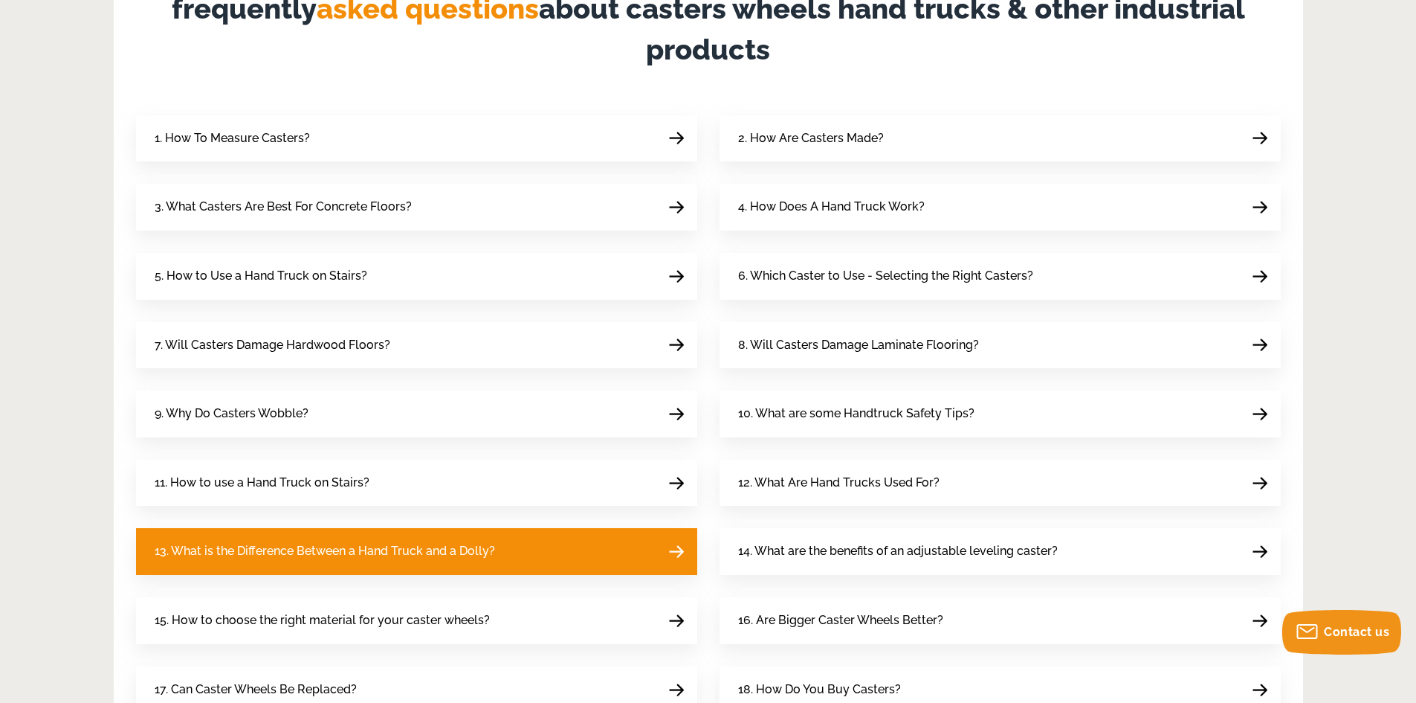
click at [320, 543] on span "13. What is the Difference Between a Hand Truck and a Dolly?" at bounding box center [325, 551] width 341 height 20
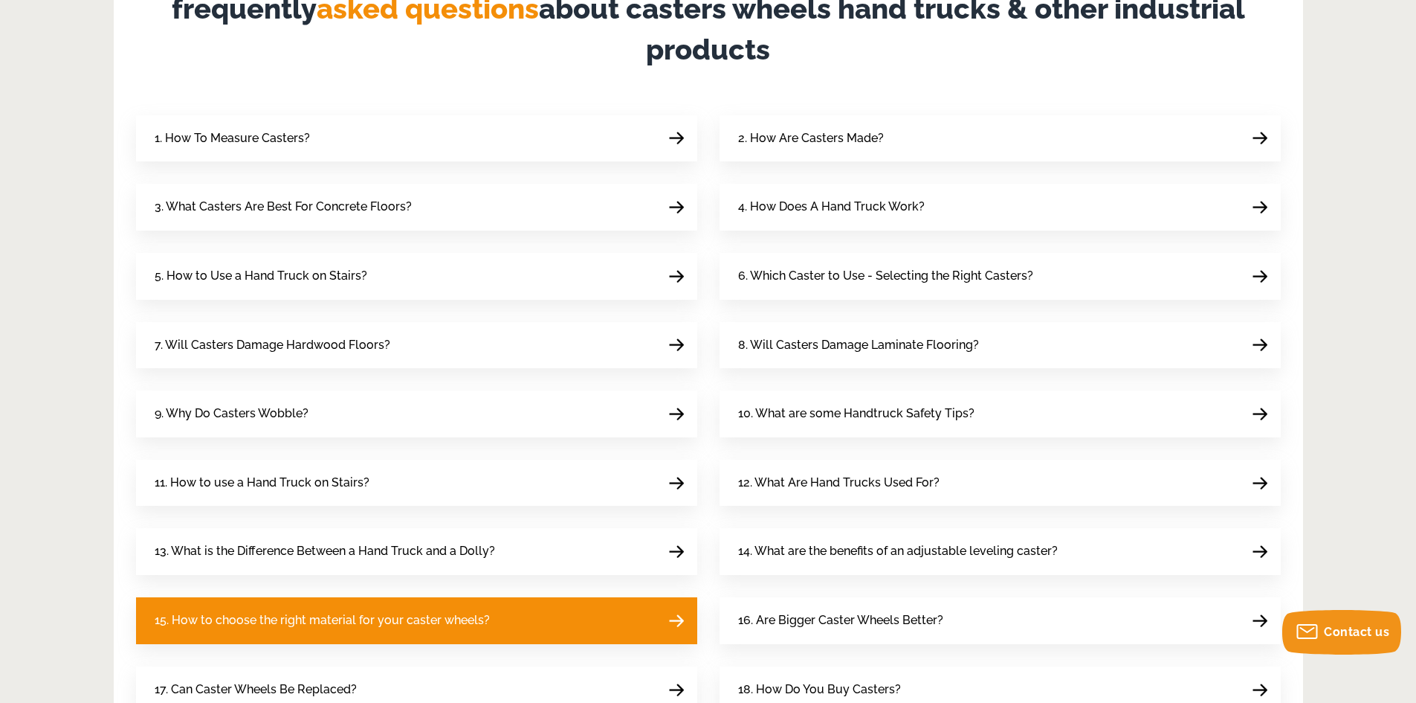
click at [317, 610] on span "15. How to choose the right material for your caster wheels?" at bounding box center [322, 620] width 335 height 20
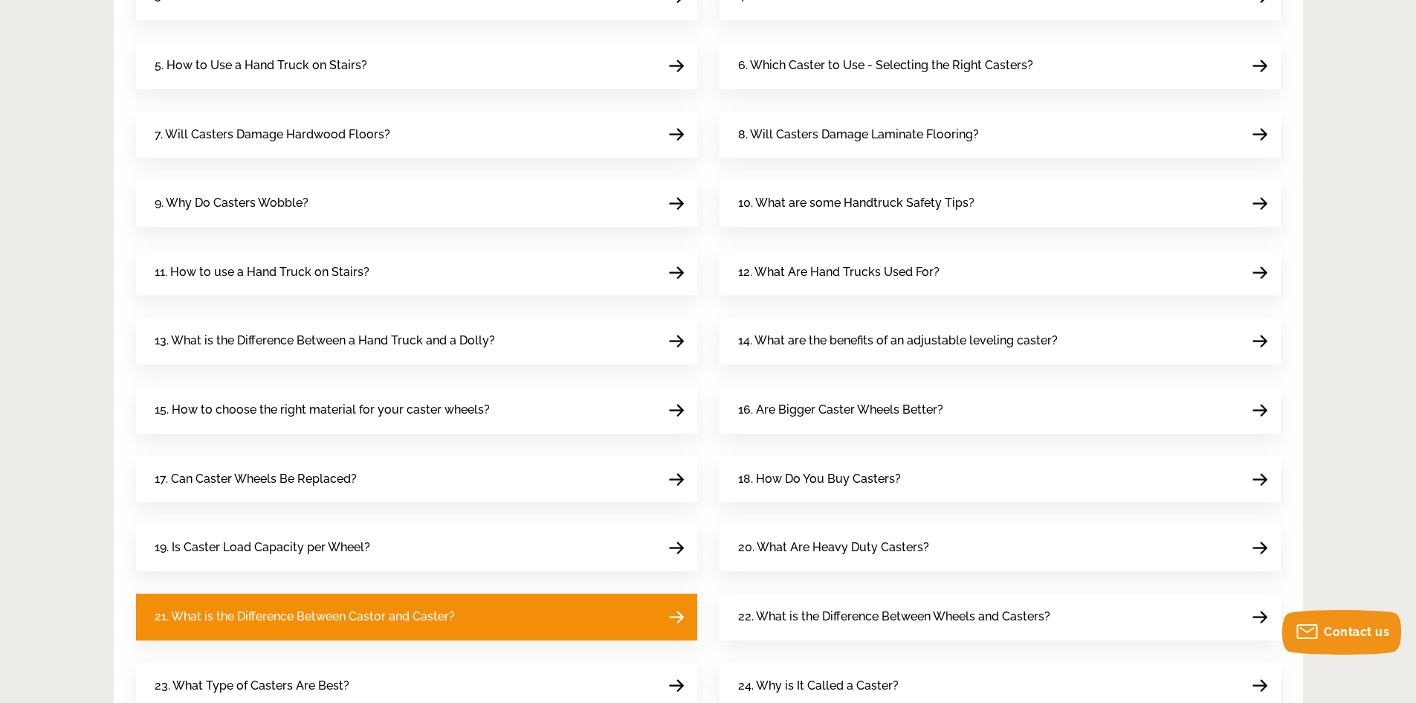
scroll to position [743, 0]
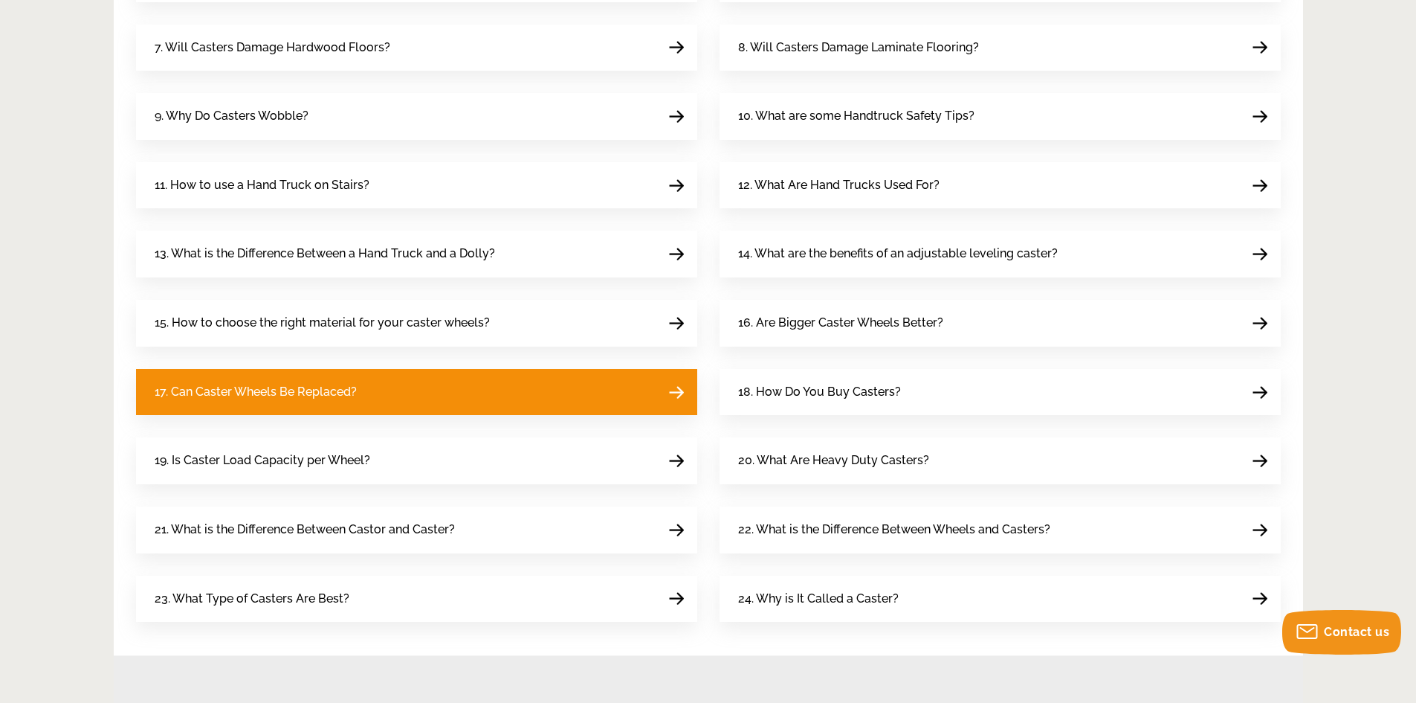
click at [348, 387] on span "17. Can Caster Wheels Be Replaced?" at bounding box center [256, 392] width 202 height 20
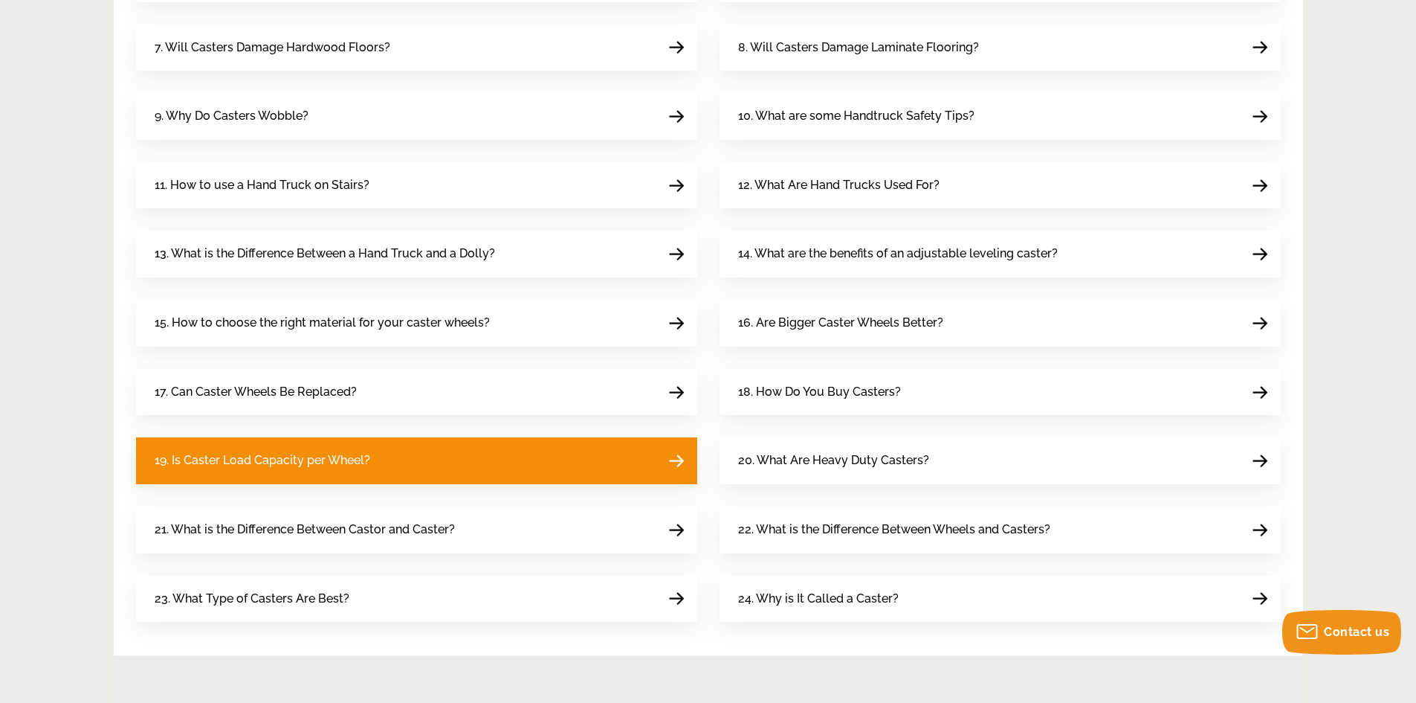
click at [349, 457] on span "19. Is Caster Load Capacity per Wheel?" at bounding box center [263, 461] width 216 height 20
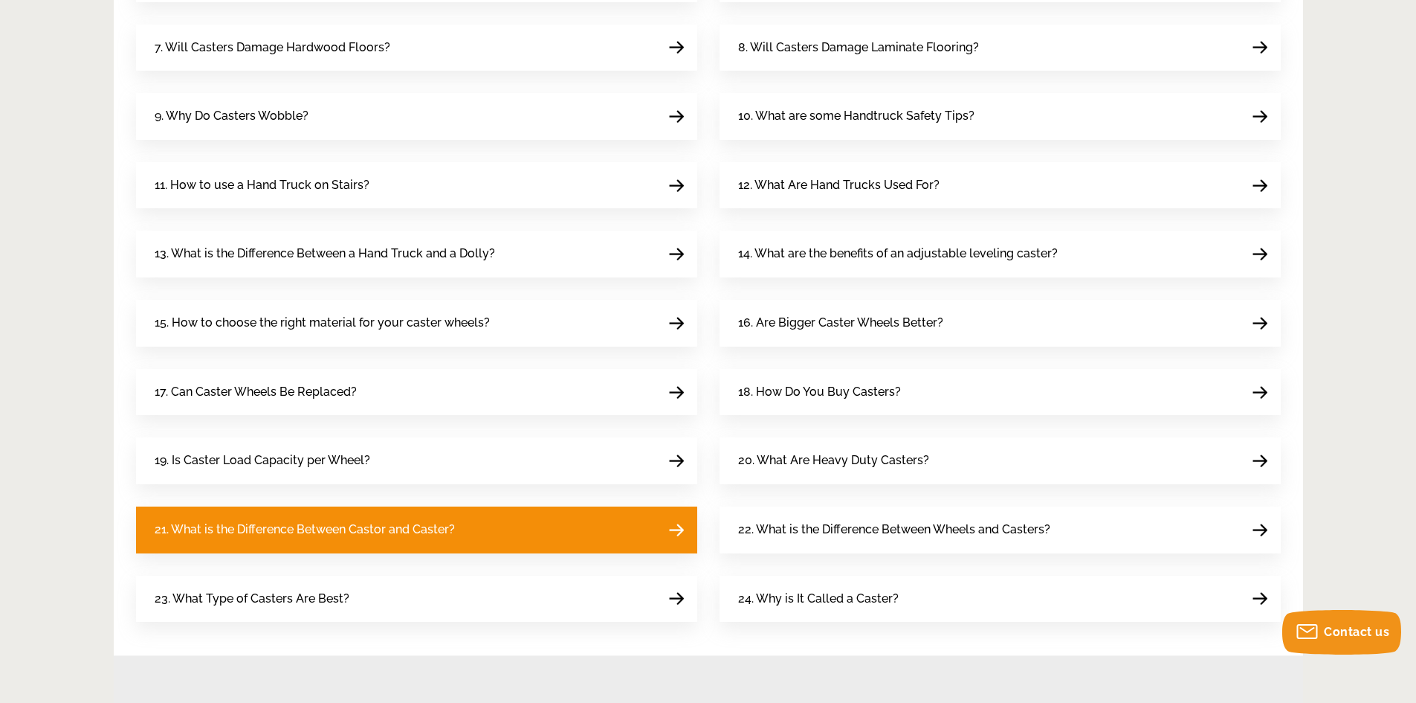
click at [353, 523] on span "21. What is the Difference Between Castor and Caster?" at bounding box center [305, 530] width 300 height 20
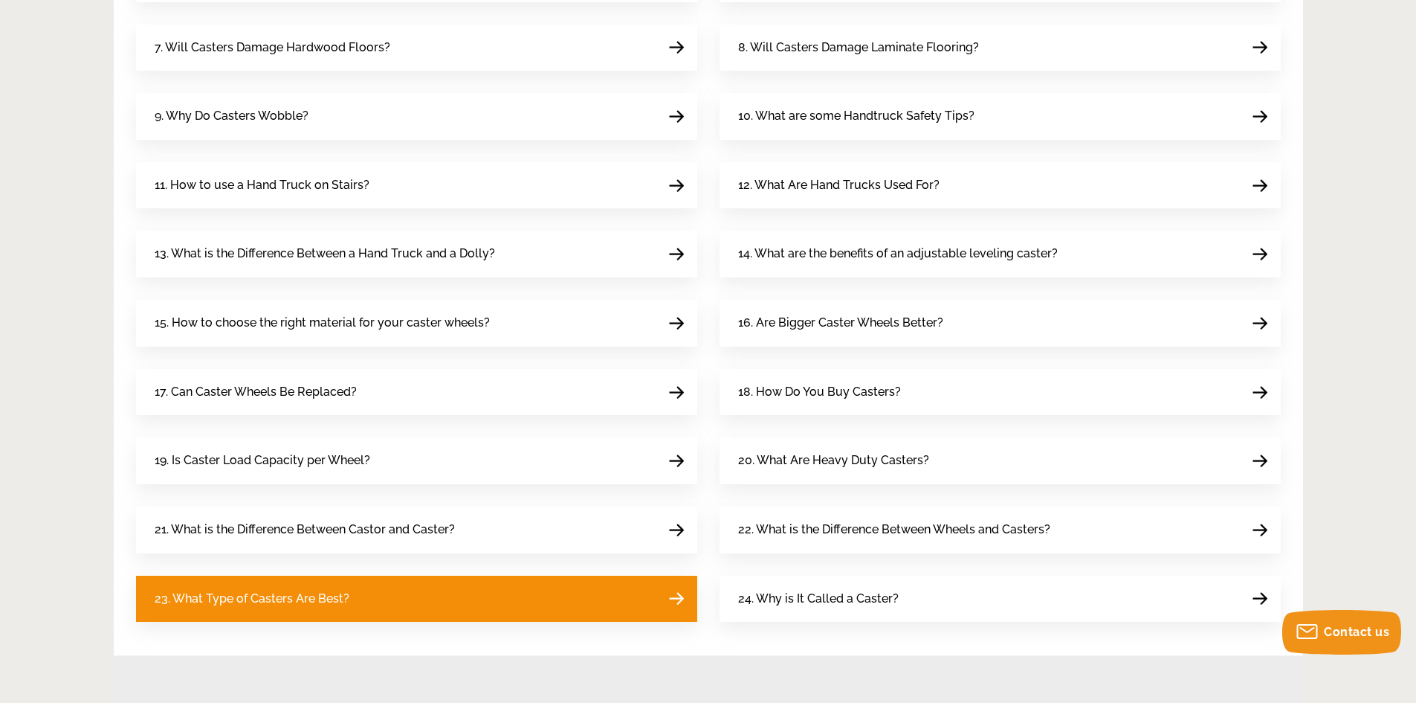
click at [346, 600] on span "23. What Type of Casters Are Best?" at bounding box center [252, 599] width 195 height 20
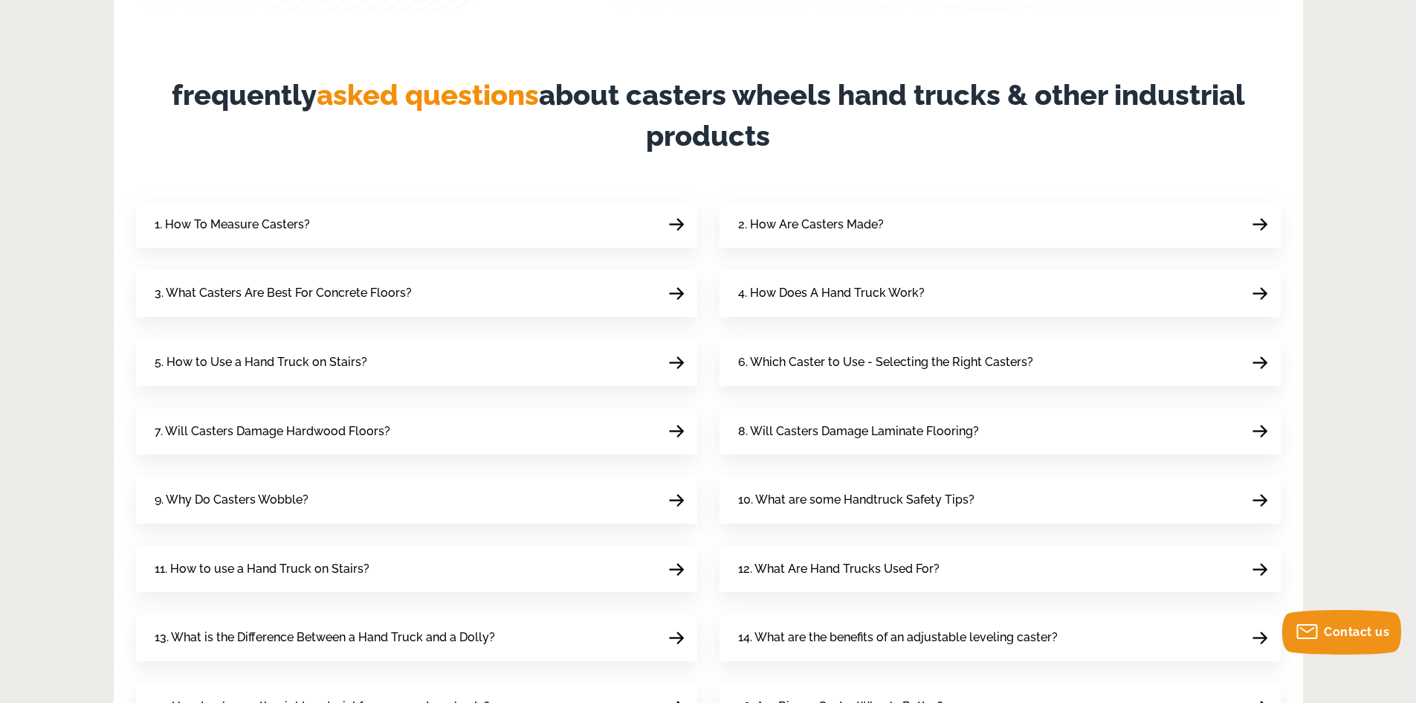
scroll to position [297, 0]
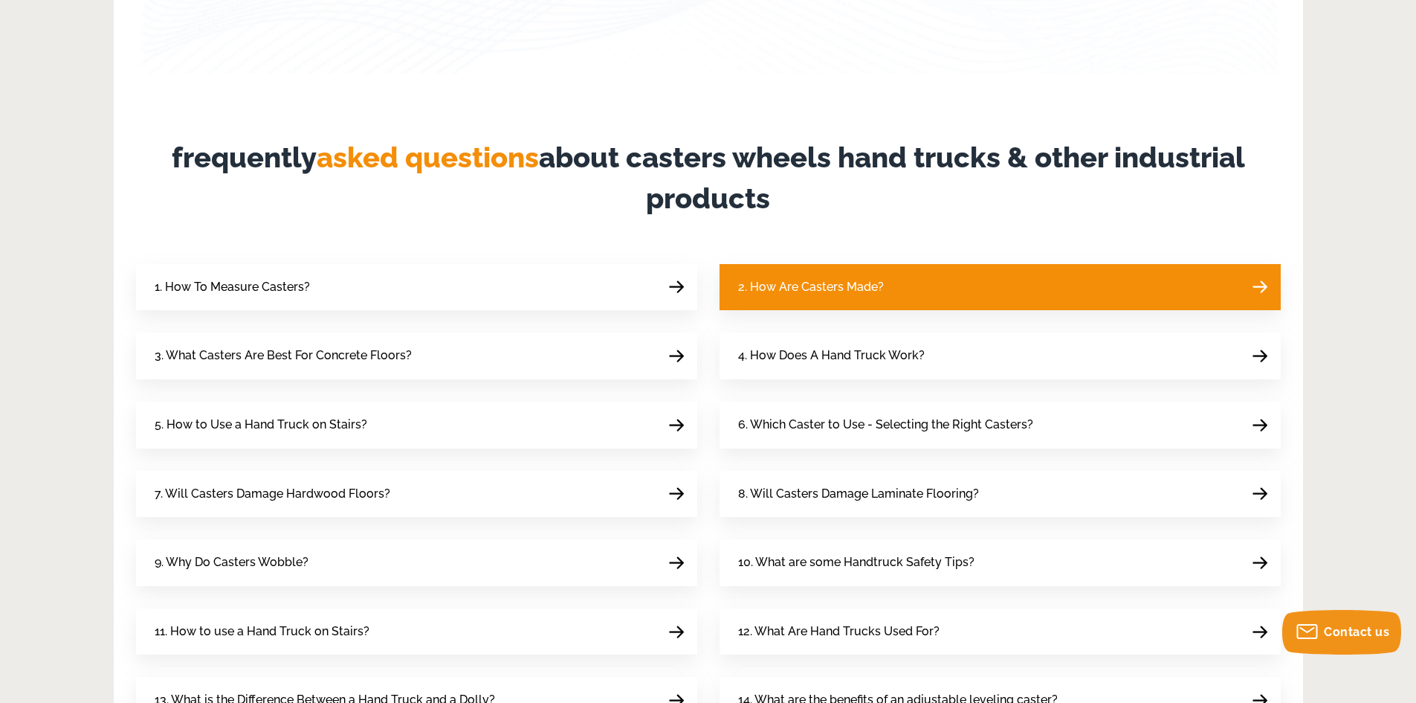
click at [847, 286] on span "2. How Are Casters Made?" at bounding box center [811, 287] width 146 height 20
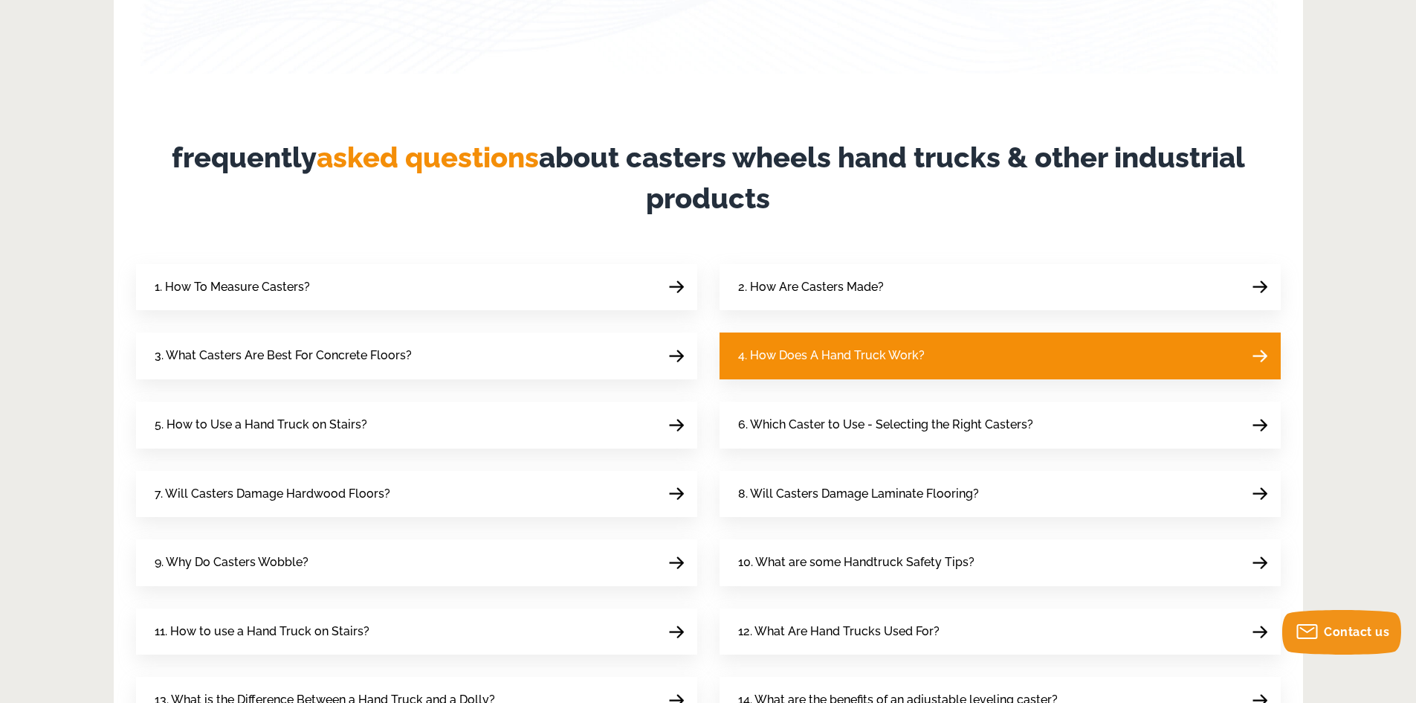
click at [849, 359] on span "4. How Does A Hand Truck Work?" at bounding box center [831, 356] width 187 height 20
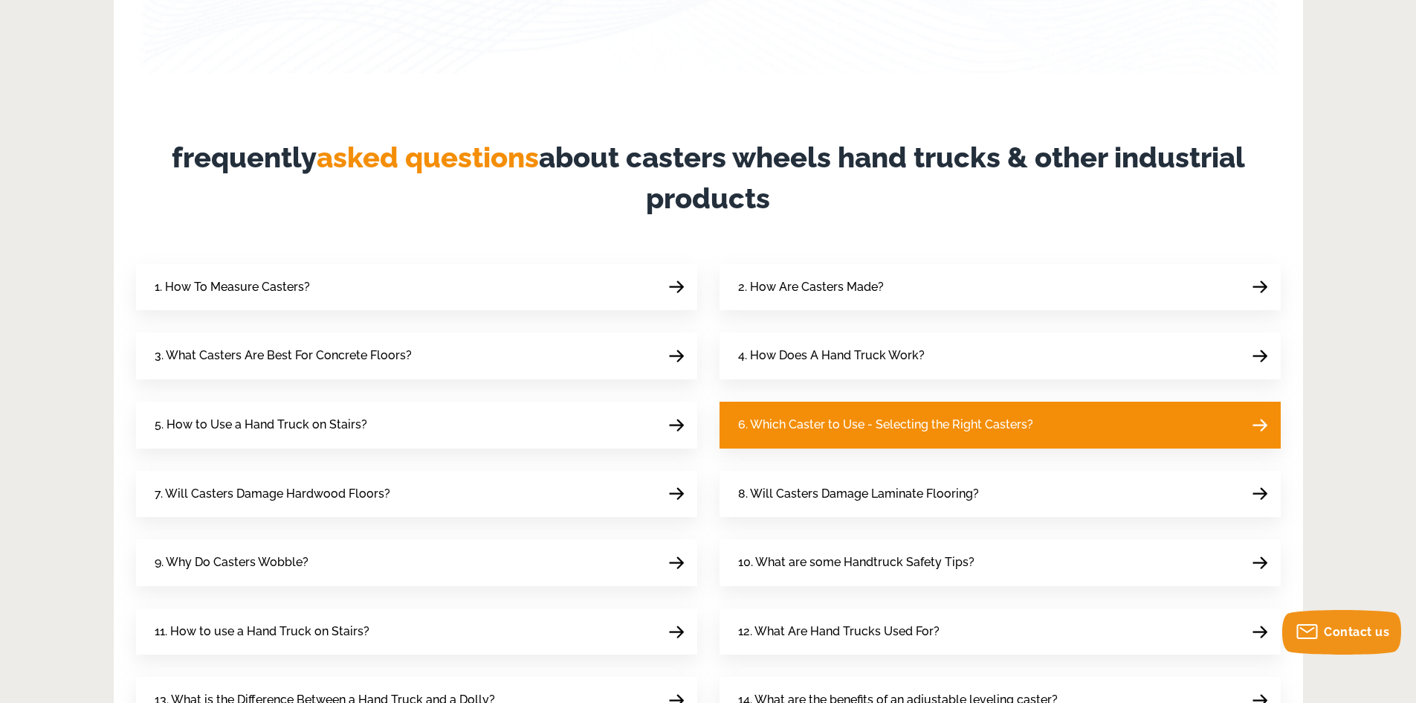
click at [849, 419] on span "6. Which Caster to Use - Selecting the Right Casters?" at bounding box center [885, 425] width 295 height 20
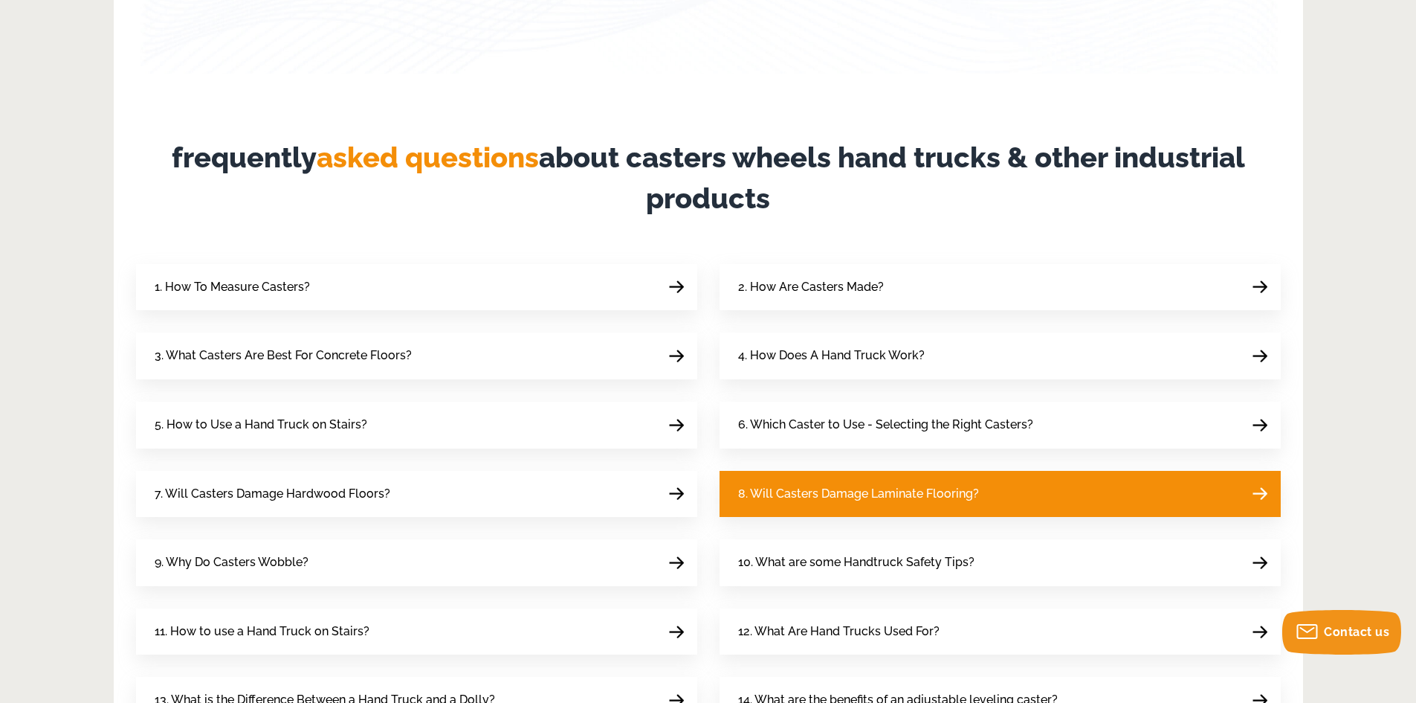
click at [855, 485] on span "8. Will Casters Damage Laminate Flooring?" at bounding box center [858, 494] width 241 height 20
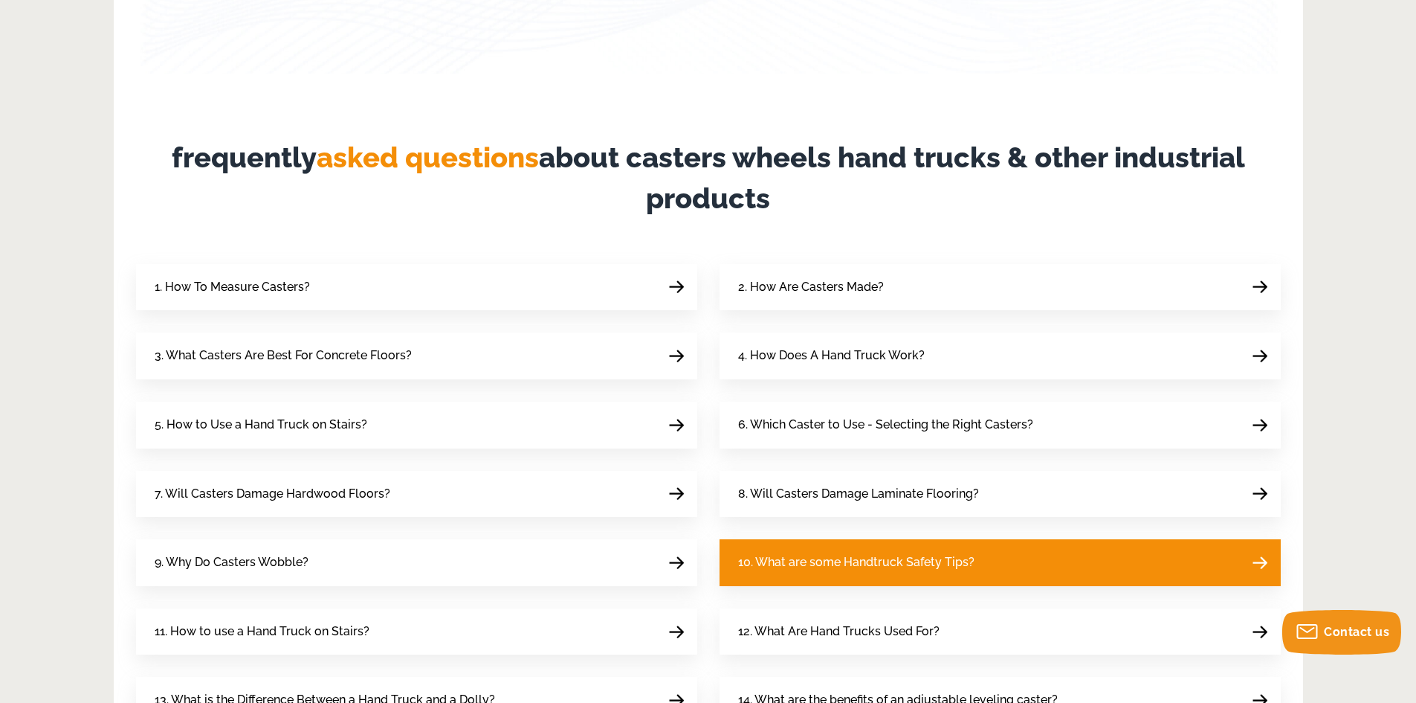
click at [859, 569] on span "10. What are some Handtruck Safety Tips?" at bounding box center [856, 562] width 236 height 20
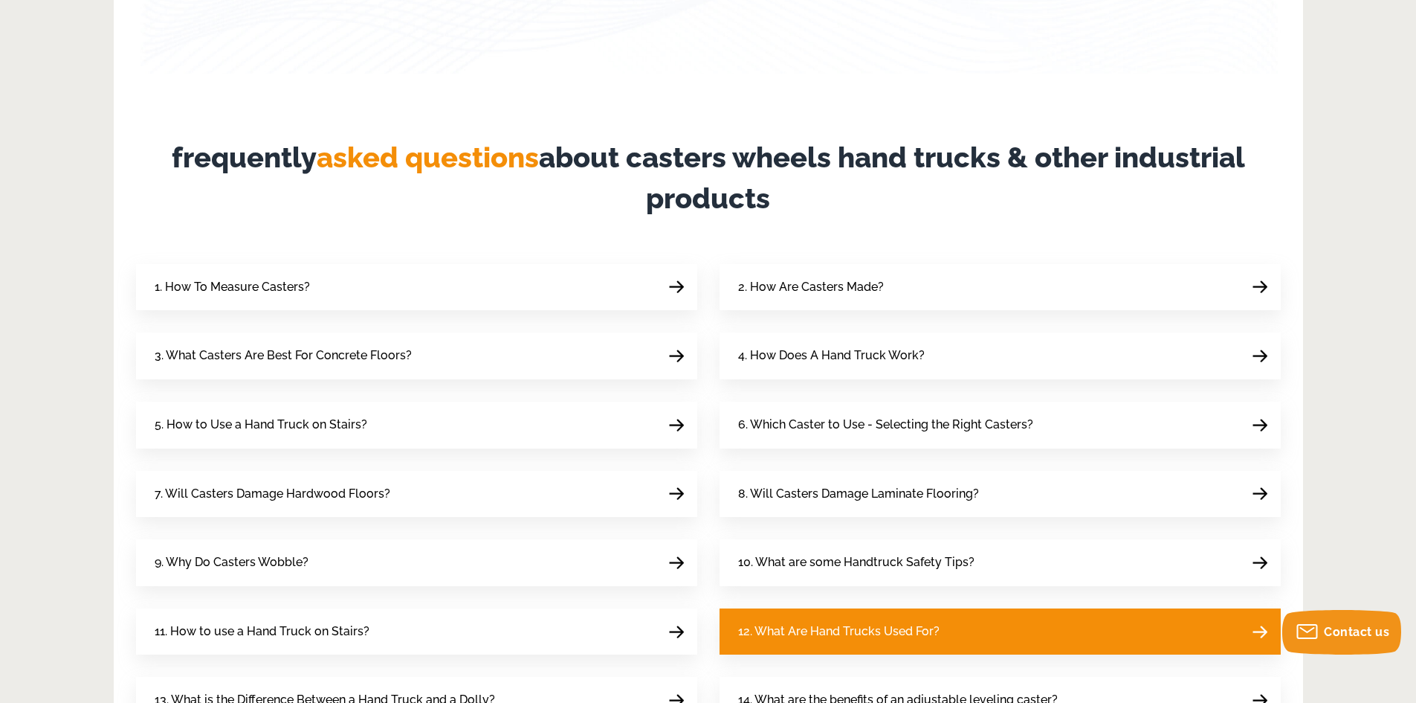
click at [866, 627] on span "12. What Are Hand Trucks Used For?" at bounding box center [838, 632] width 201 height 20
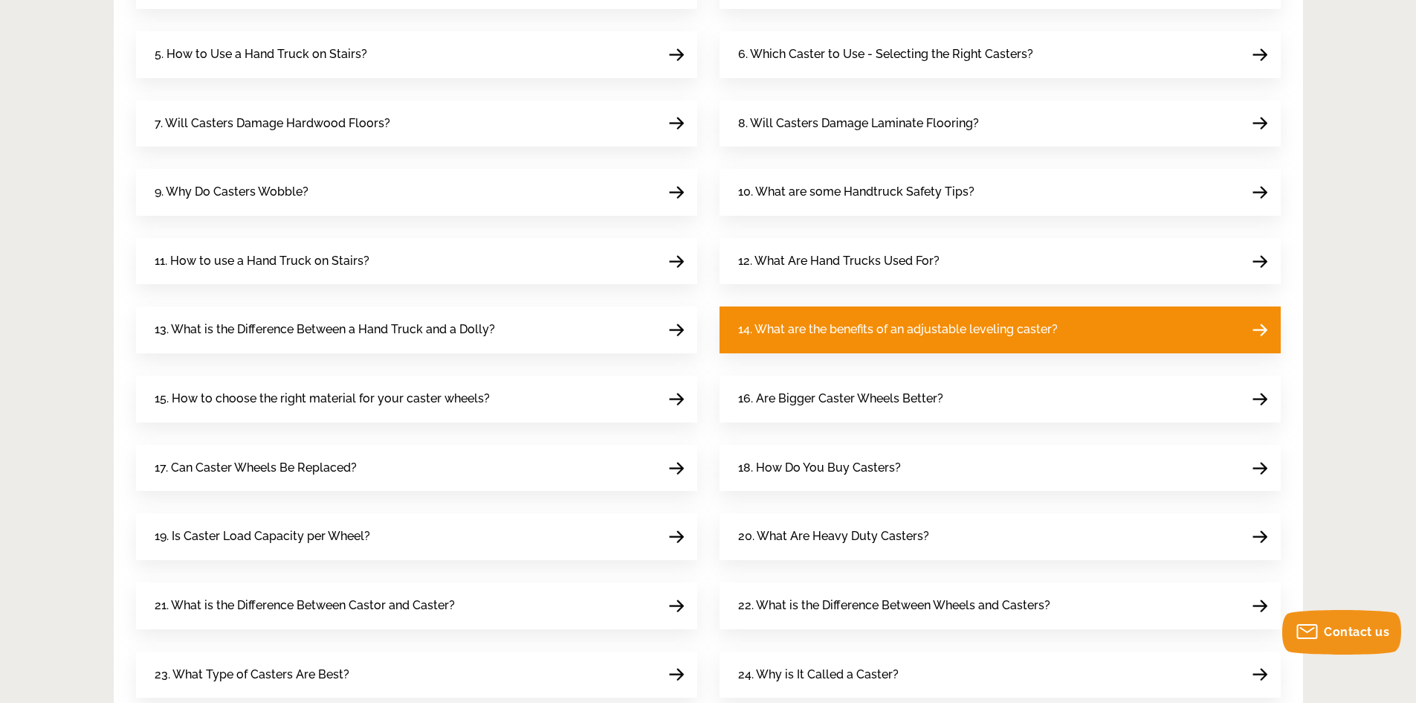
scroll to position [669, 0]
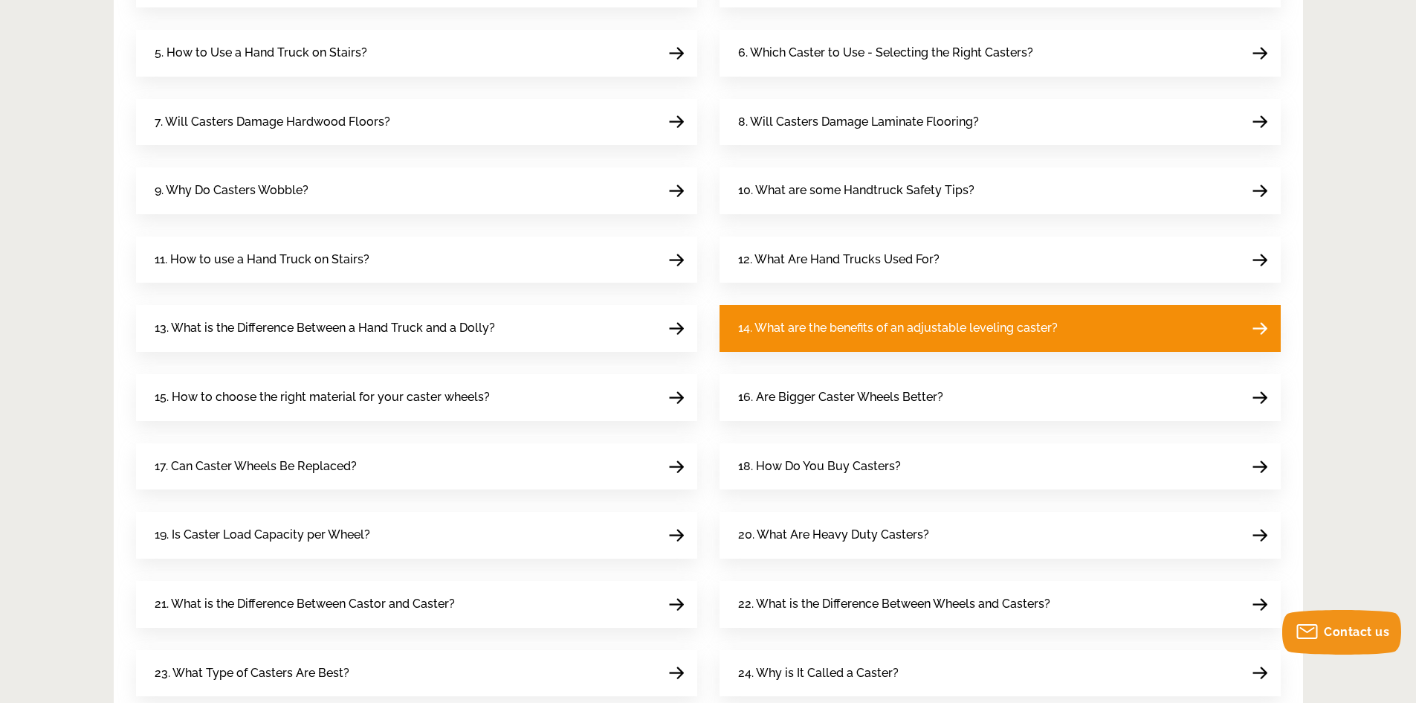
click at [842, 332] on span "14. What are the benefits of an adjustable leveling caster?" at bounding box center [898, 328] width 320 height 20
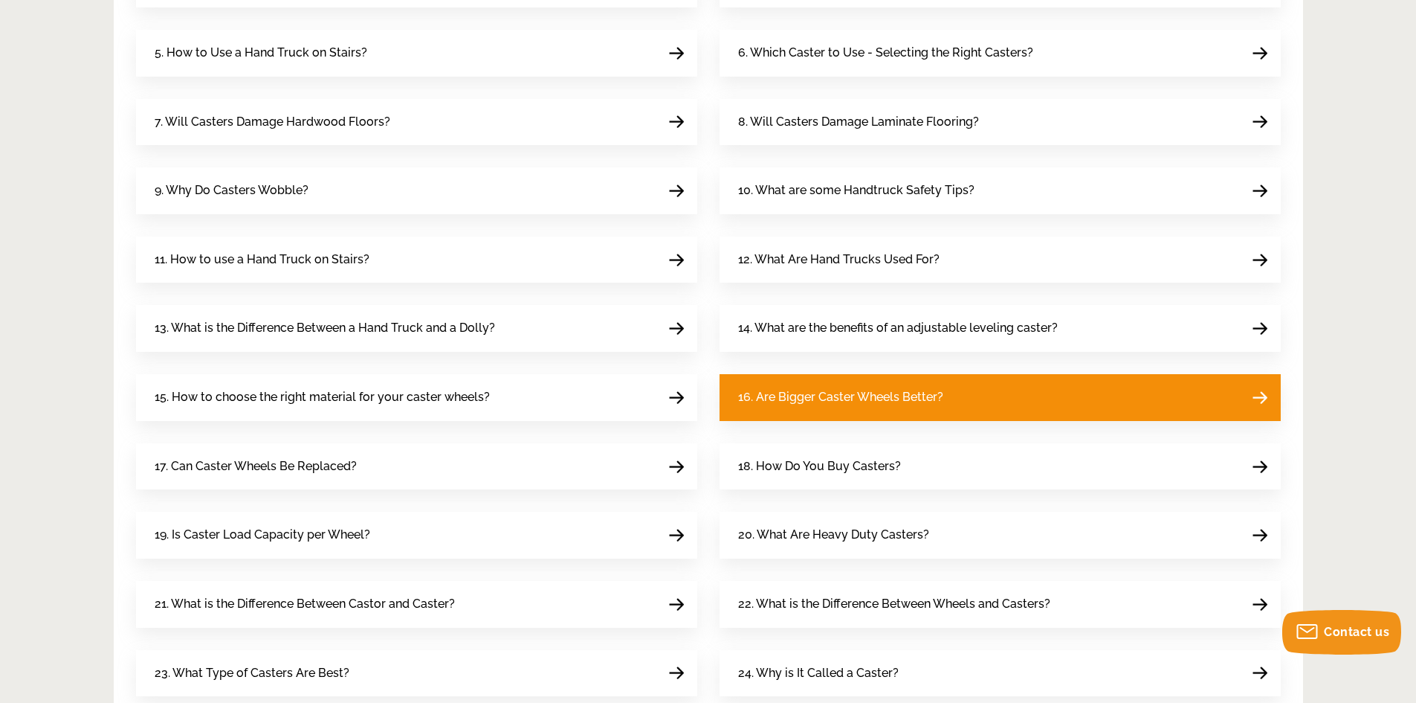
click at [862, 397] on span "16. Are Bigger Caster Wheels Better?" at bounding box center [840, 397] width 205 height 20
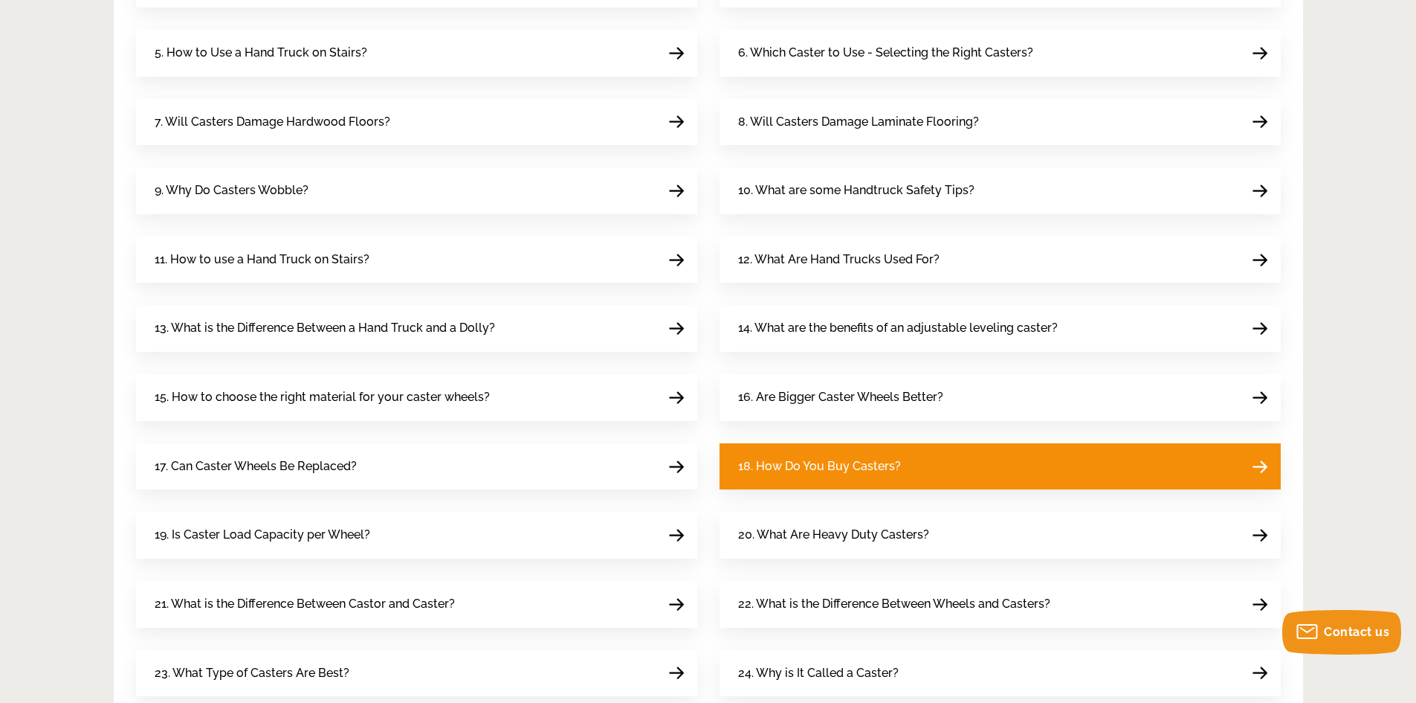
click at [872, 468] on span "18. How Do You Buy Casters?" at bounding box center [819, 466] width 163 height 20
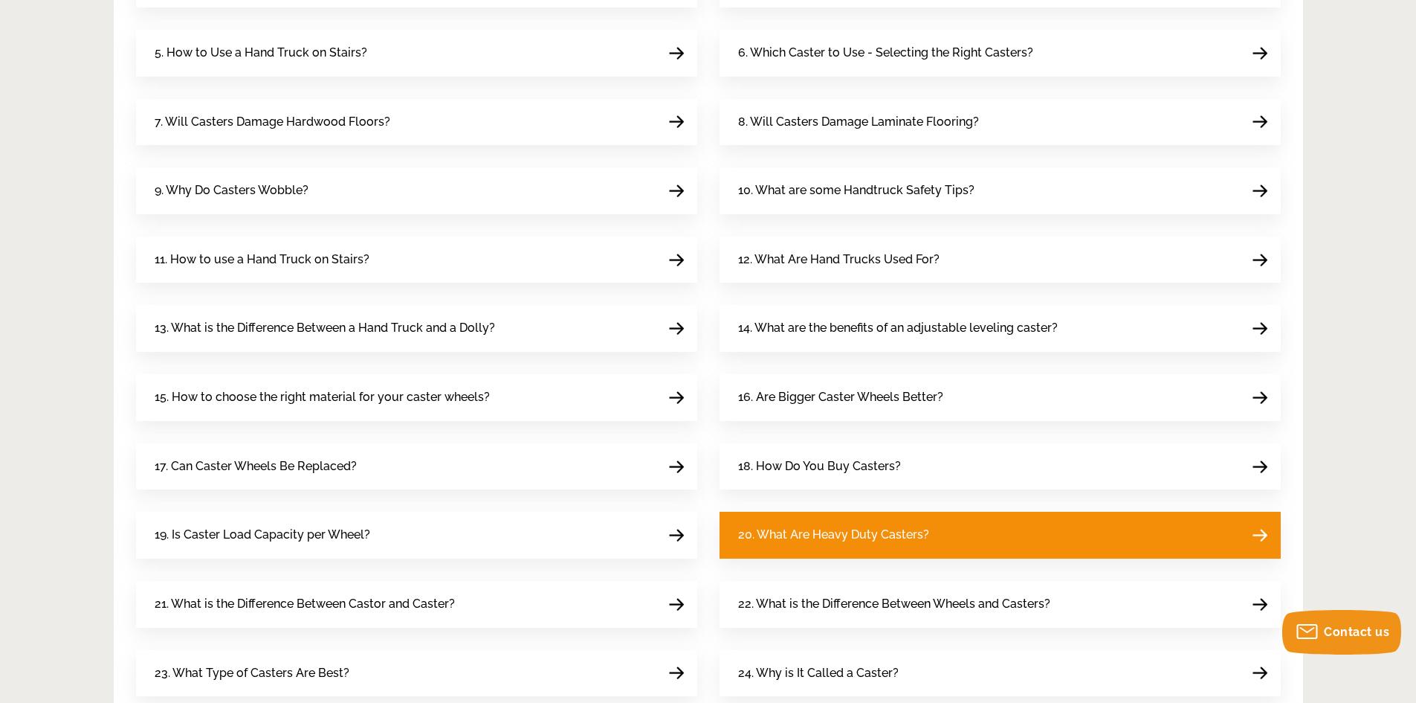
click at [876, 532] on span "20. What Are Heavy Duty Casters?" at bounding box center [833, 535] width 191 height 20
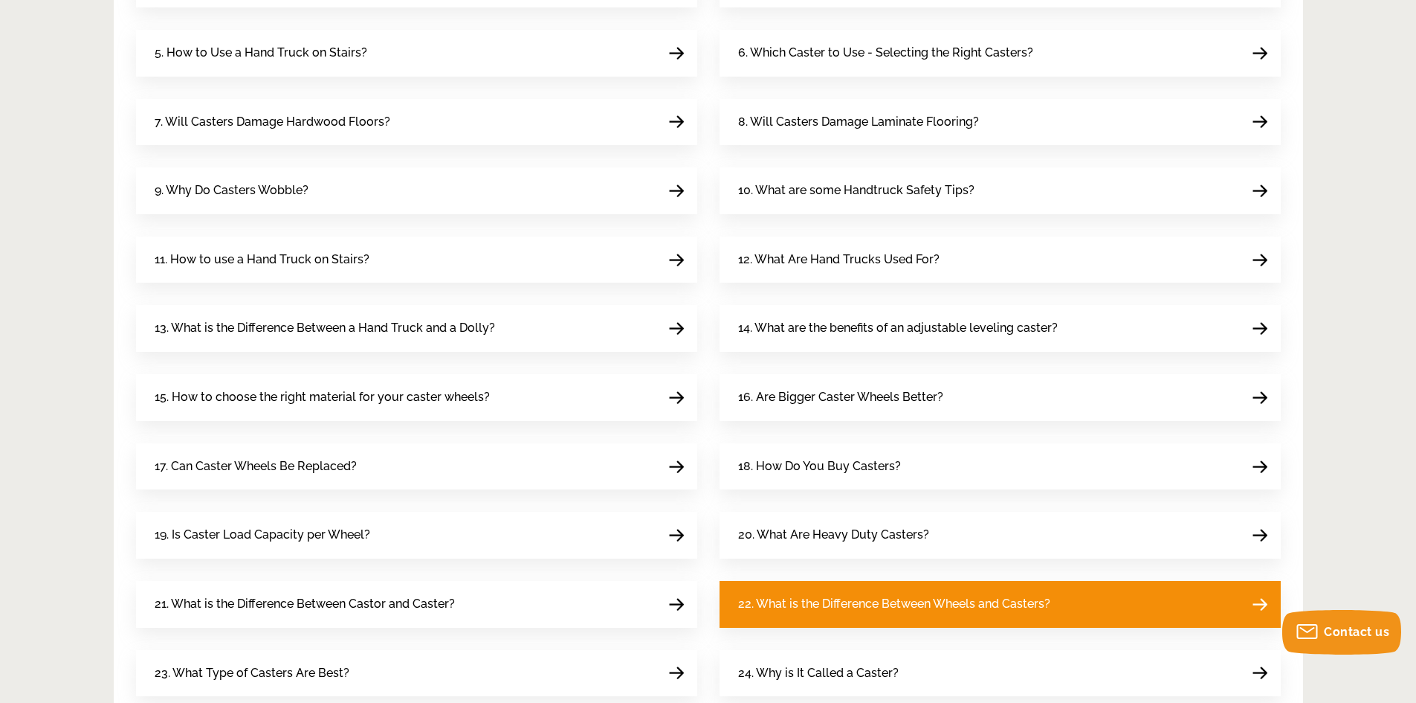
click at [884, 597] on span "22. What is the Difference Between Wheels and Casters?" at bounding box center [894, 604] width 312 height 20
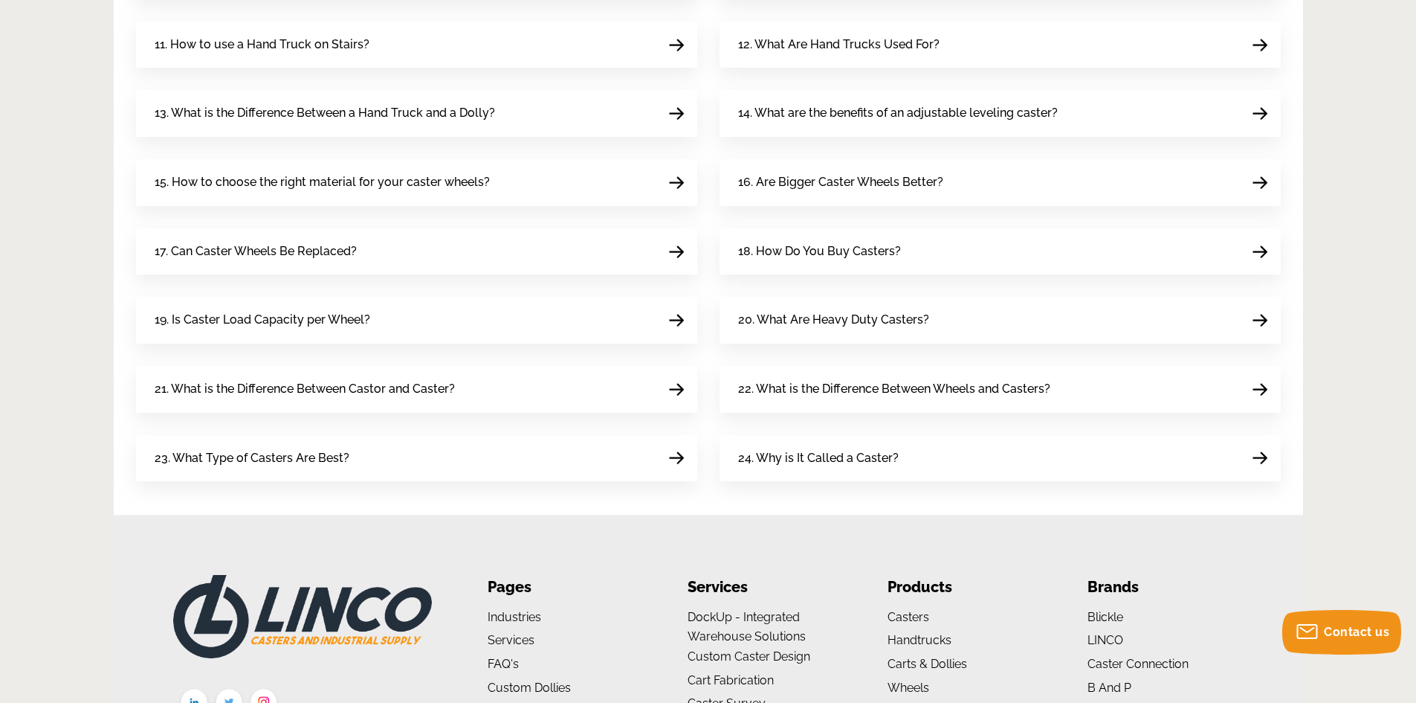
scroll to position [892, 0]
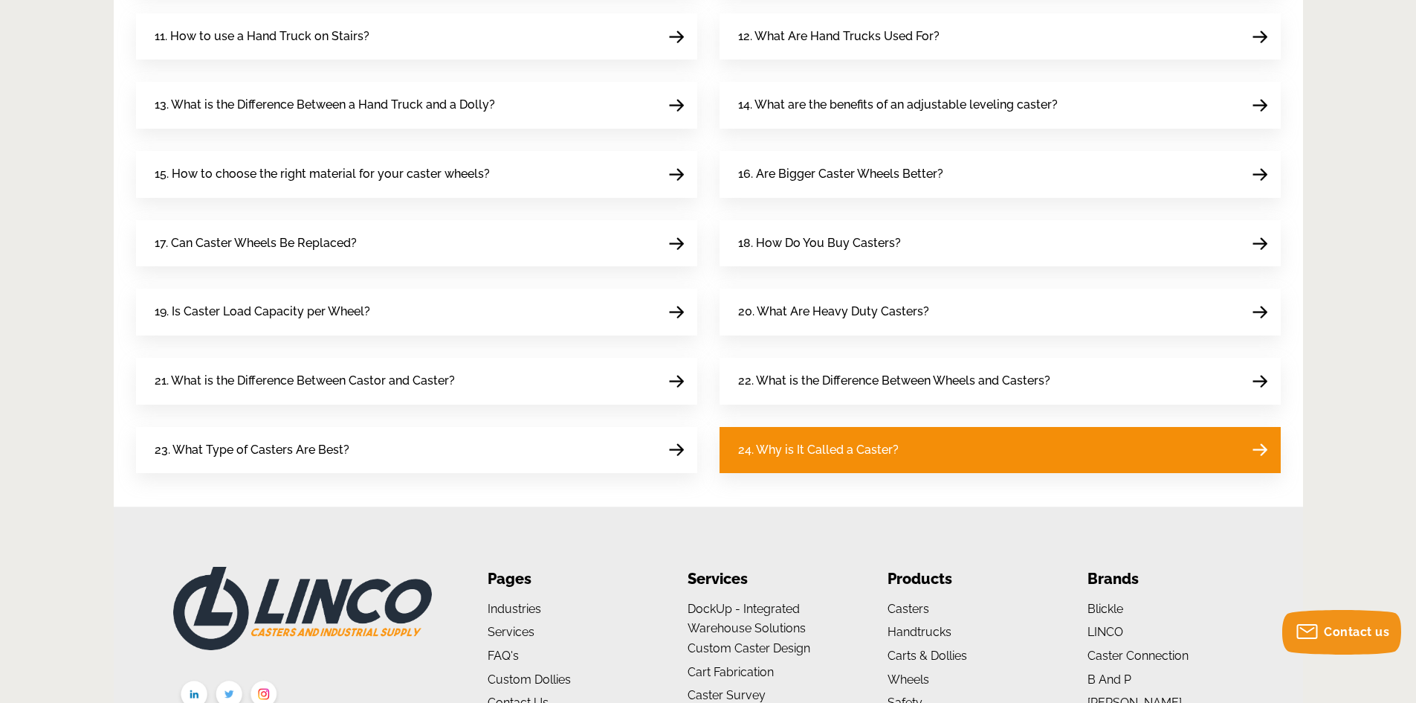
click at [866, 451] on span "24. Why is It Called a Caster?" at bounding box center [818, 450] width 161 height 20
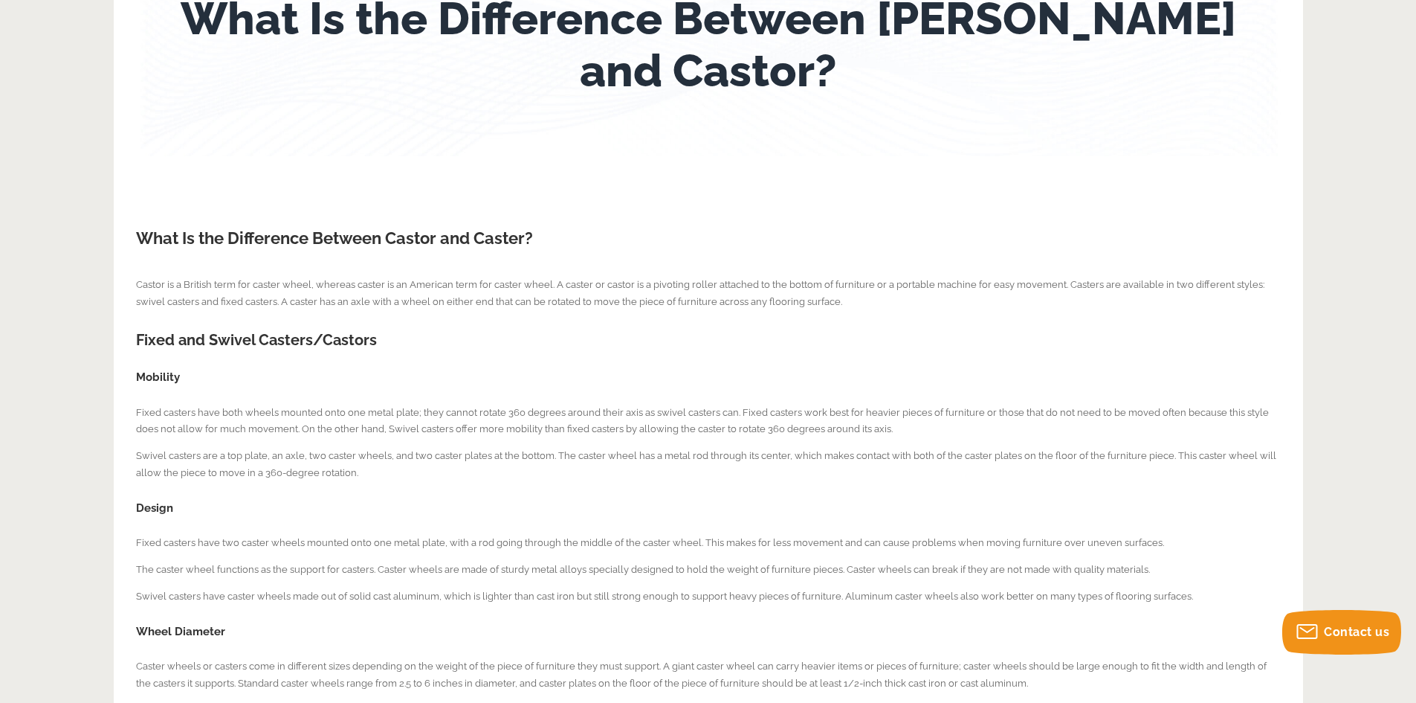
scroll to position [74, 0]
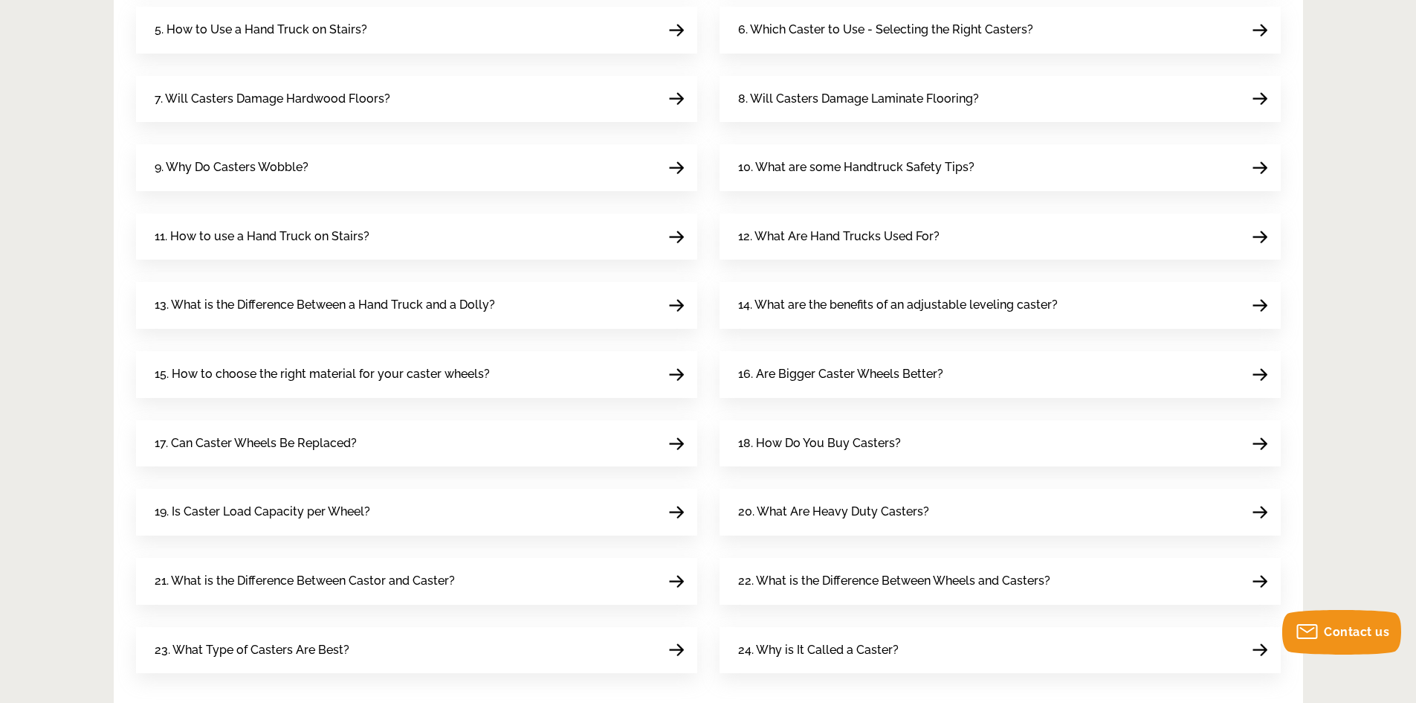
scroll to position [743, 0]
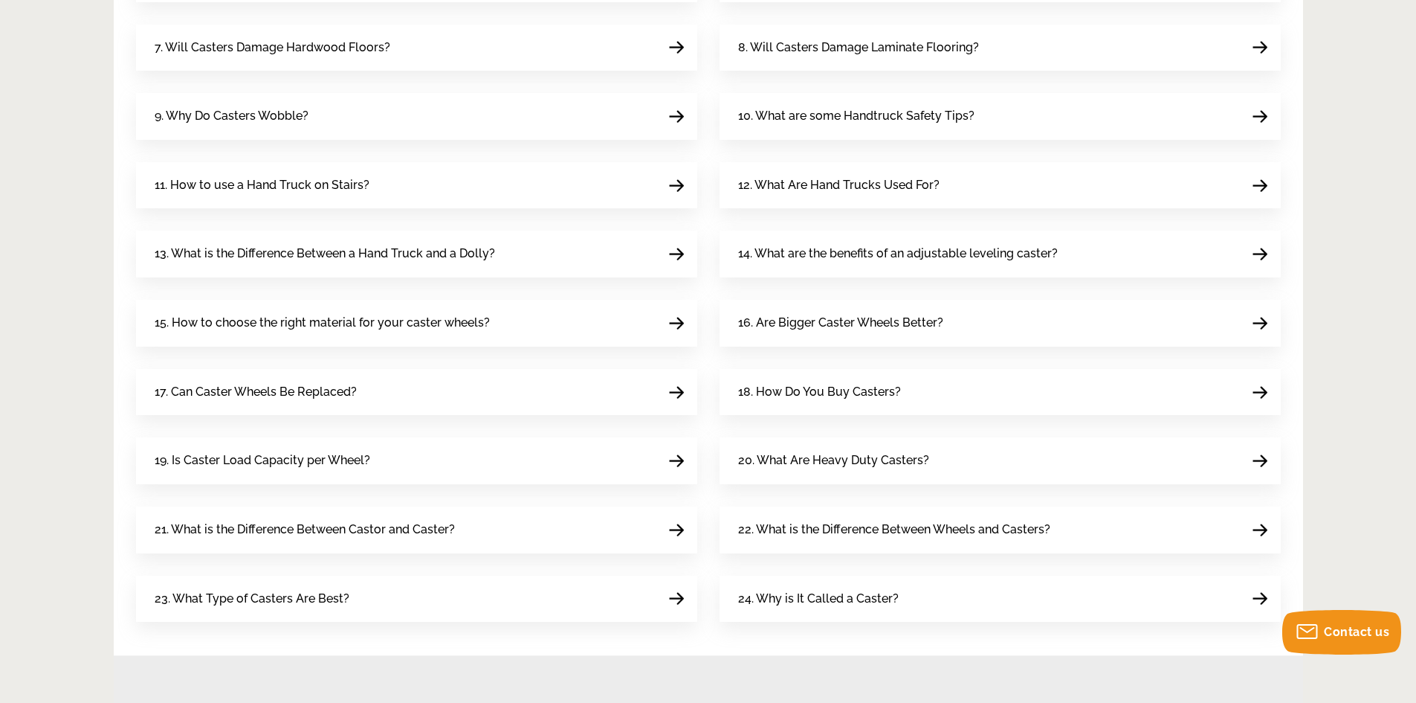
click at [1371, 337] on body "menu search cart cart-close right wishlist arrow-down star star-empty chevron-r…" at bounding box center [708, 178] width 1416 height 1842
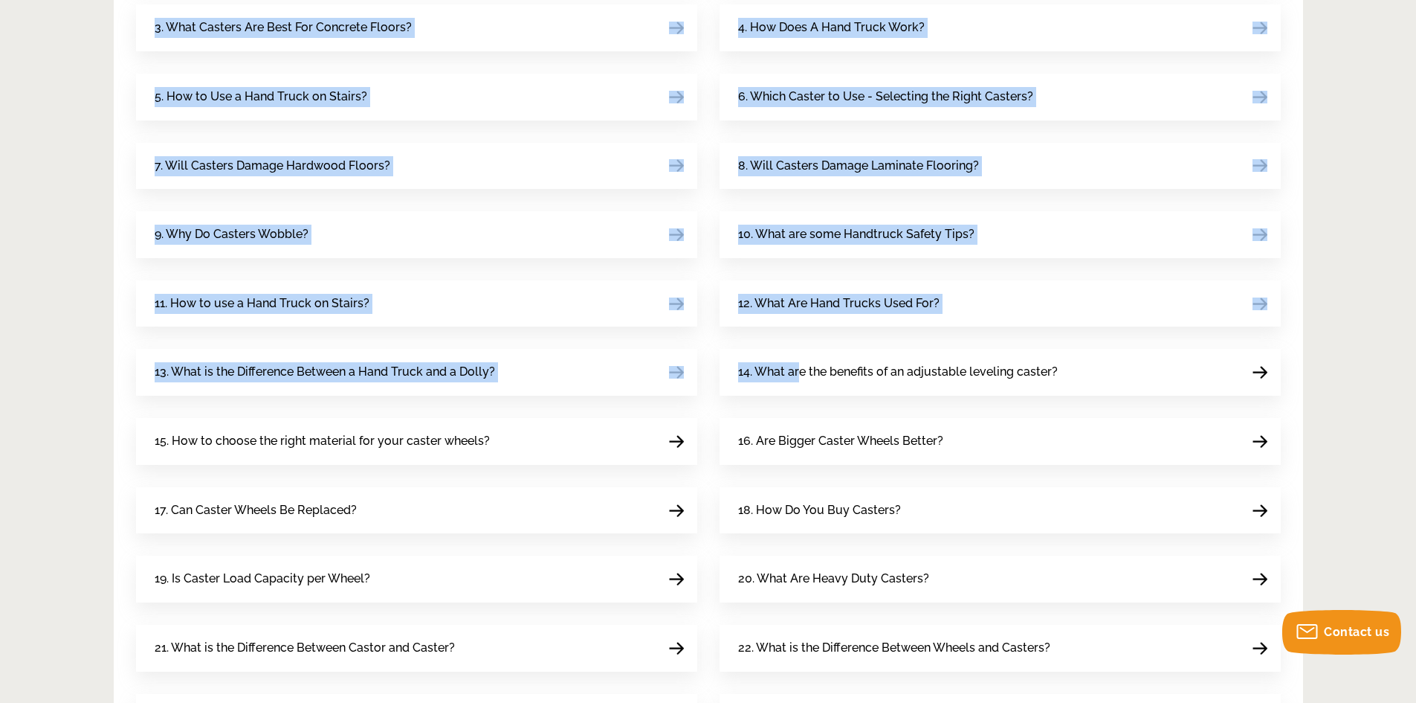
scroll to position [966, 0]
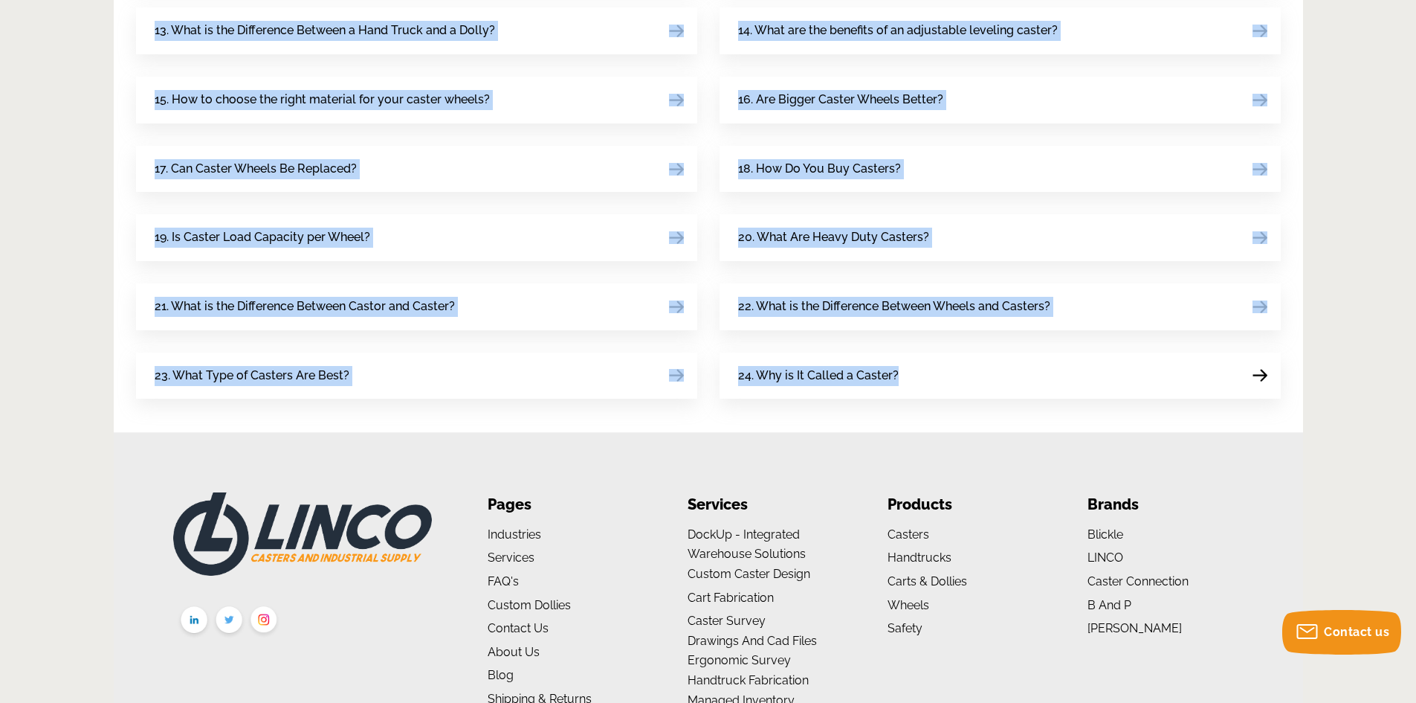
drag, startPoint x: 125, startPoint y: 134, endPoint x: 1282, endPoint y: 372, distance: 1181.9
copy div "1. How To Measure Casters? 2. How Are Casters Made? 3. What Casters Are Best Fo…"
